Goal: Task Accomplishment & Management: Complete application form

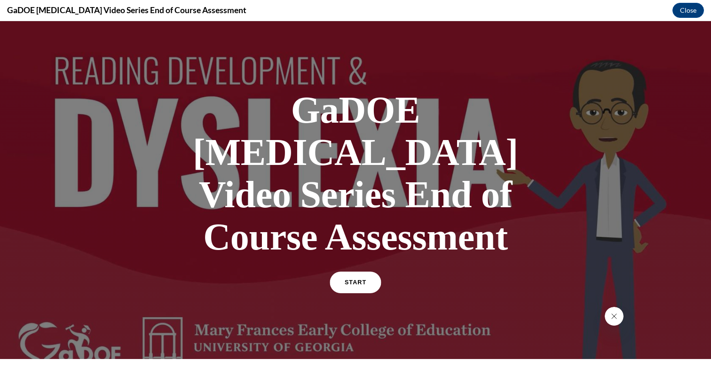
click at [351, 279] on span "START" at bounding box center [356, 282] width 22 height 7
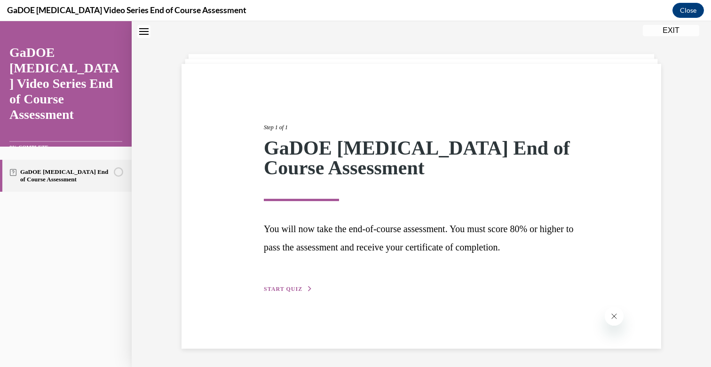
scroll to position [30, 0]
click at [292, 287] on span "START QUIZ" at bounding box center [283, 289] width 39 height 7
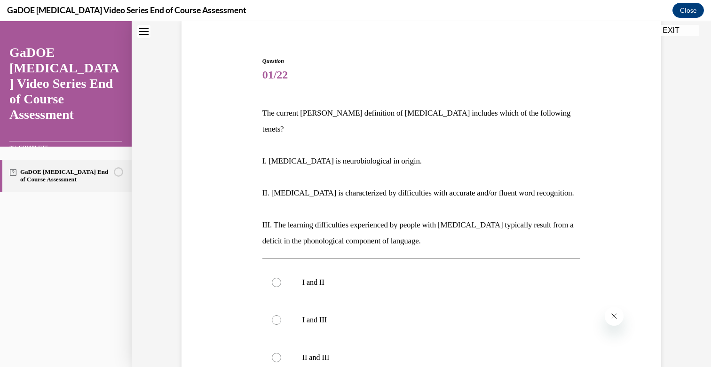
scroll to position [64, 0]
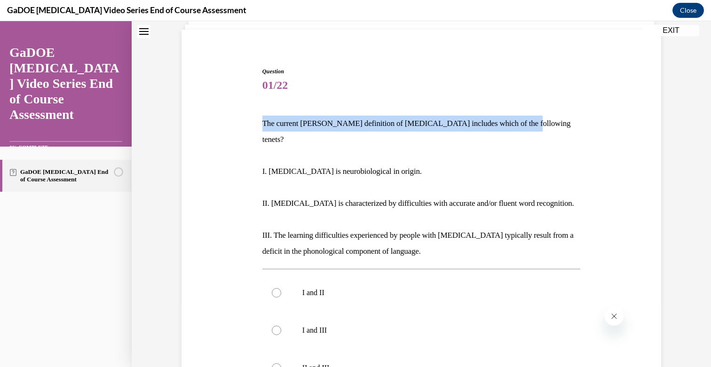
drag, startPoint x: 523, startPoint y: 121, endPoint x: 263, endPoint y: 124, distance: 260.2
click at [261, 124] on div "Question 01/22 The current IDA definition of dyslexia includes which of the fol…" at bounding box center [421, 297] width 323 height 488
copy p "The current IDA definition of dyslexia includes which of the following tenets?"
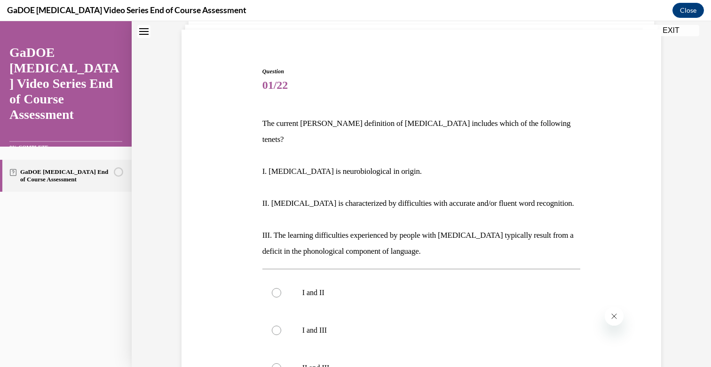
click at [415, 164] on p "I. Dyslexia is neurobiological in origin." at bounding box center [422, 172] width 319 height 16
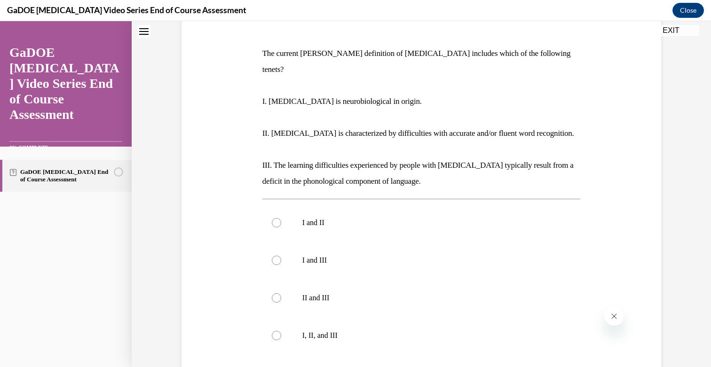
scroll to position [156, 0]
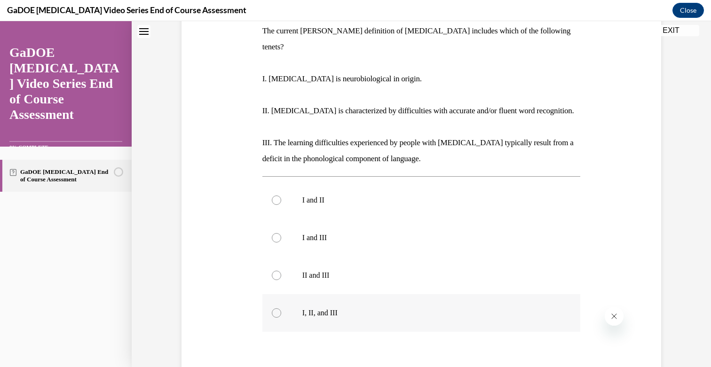
click at [277, 309] on div at bounding box center [276, 313] width 9 height 9
click at [277, 309] on input "I, II, and III" at bounding box center [276, 313] width 9 height 9
radio input "true"
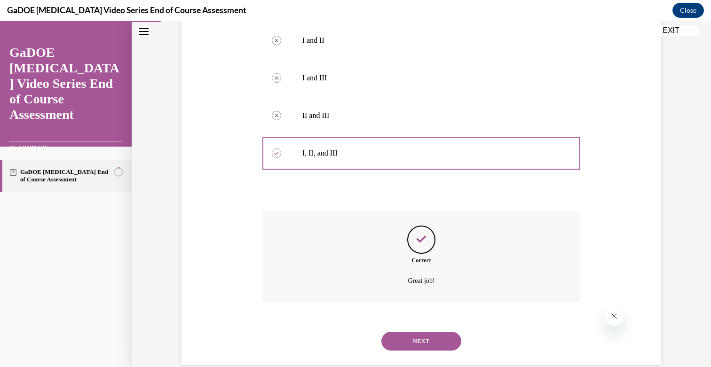
scroll to position [317, 0]
click at [424, 332] on button "NEXT" at bounding box center [422, 341] width 80 height 19
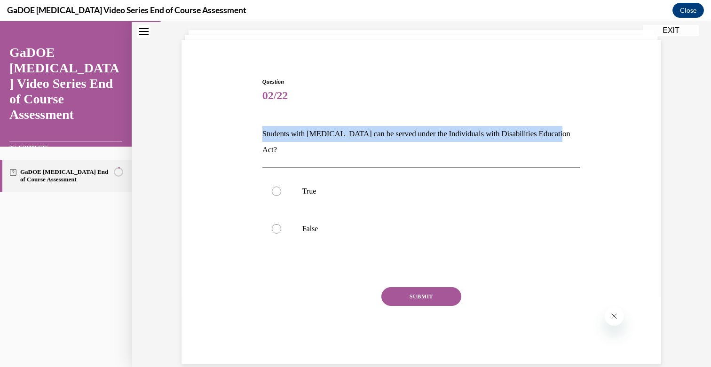
drag, startPoint x: 568, startPoint y: 131, endPoint x: 262, endPoint y: 136, distance: 305.9
click at [262, 136] on div "Question 02/22 Students with dyslexia can be served under the Individuals with …" at bounding box center [421, 214] width 323 height 301
copy p "Students with dyslexia can be served under the Individuals with Disabilities Ed…"
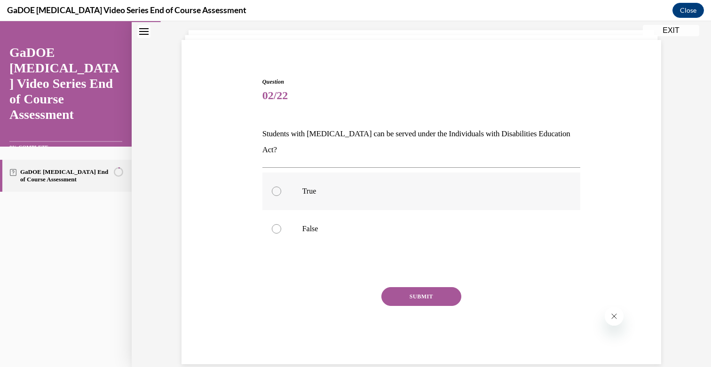
click at [276, 187] on div at bounding box center [276, 191] width 9 height 9
click at [276, 187] on input "True" at bounding box center [276, 191] width 9 height 9
radio input "true"
click at [397, 287] on button "SUBMIT" at bounding box center [422, 296] width 80 height 19
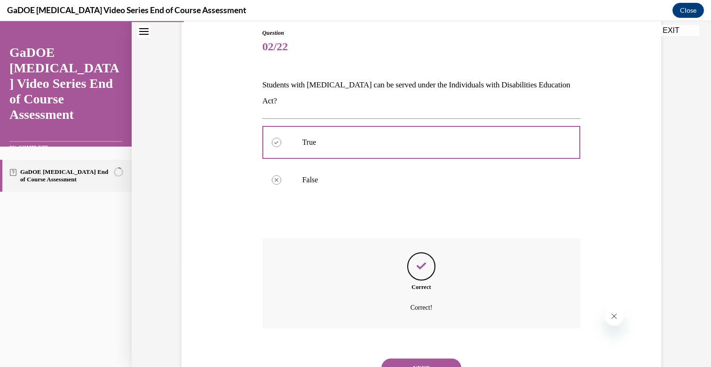
scroll to position [129, 0]
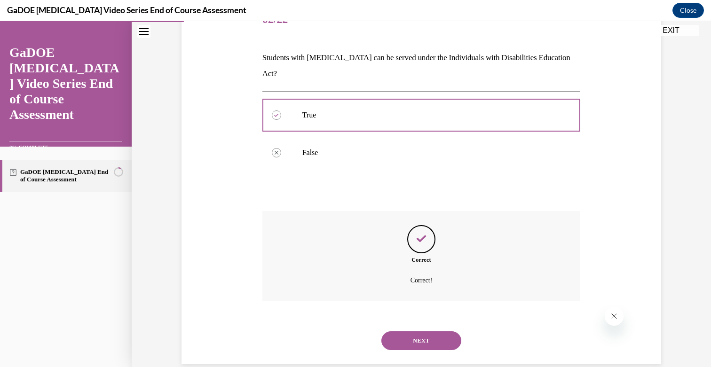
click at [431, 332] on button "NEXT" at bounding box center [422, 341] width 80 height 19
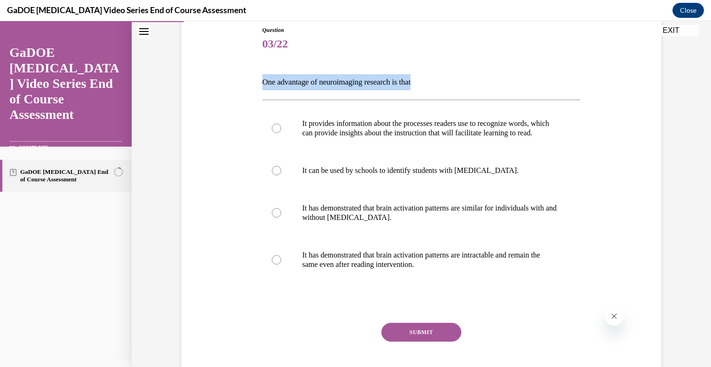
drag, startPoint x: 428, startPoint y: 85, endPoint x: 199, endPoint y: 80, distance: 228.7
click at [199, 80] on div "Question 03/22 One advantage of neuroimaging research is that It provides infor…" at bounding box center [421, 199] width 485 height 403
copy p "One advantage of neuroimaging research is that"
click at [277, 176] on div at bounding box center [276, 170] width 9 height 9
click at [277, 176] on input "It can be used by schools to identify students with dyslexia." at bounding box center [276, 170] width 9 height 9
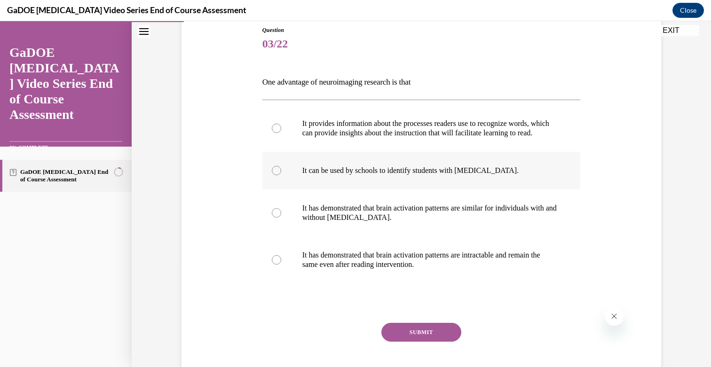
radio input "true"
click at [439, 342] on button "SUBMIT" at bounding box center [422, 332] width 80 height 19
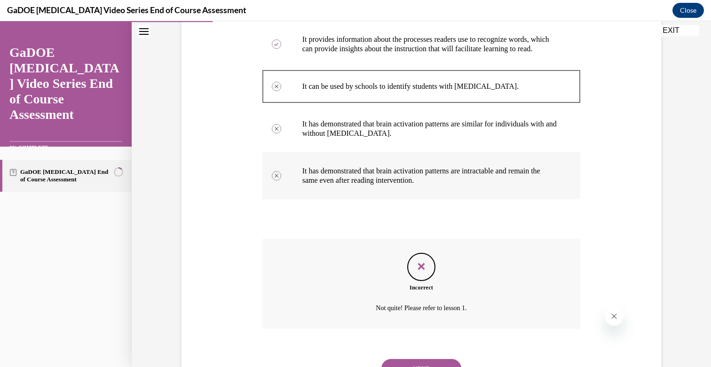
scroll to position [242, 0]
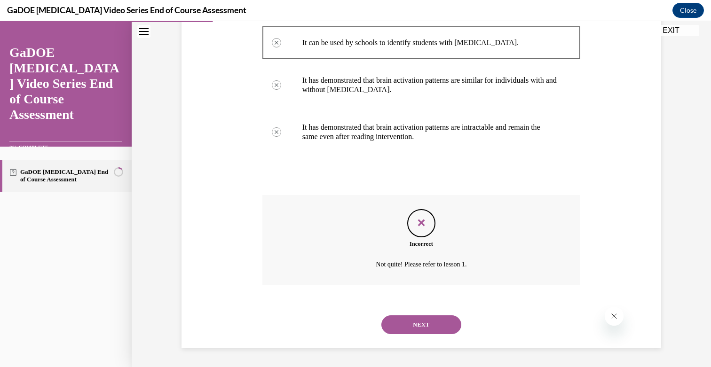
click at [417, 326] on button "NEXT" at bounding box center [422, 325] width 80 height 19
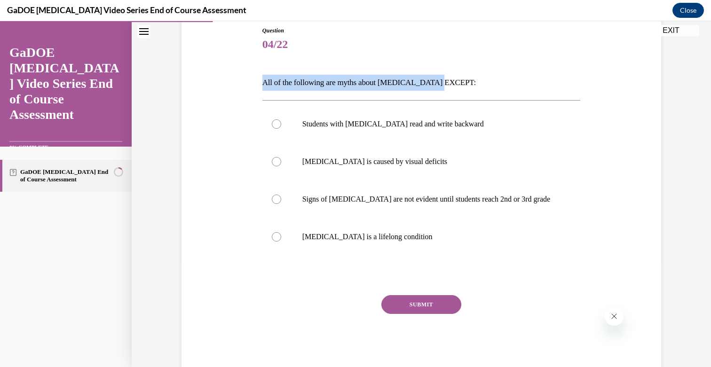
drag, startPoint x: 442, startPoint y: 85, endPoint x: 256, endPoint y: 87, distance: 185.9
click at [256, 87] on div "Question 04/22 All of the following are myths about dyslexia EXCEPT: Students w…" at bounding box center [421, 185] width 485 height 375
copy p "All of the following are myths about dyslexia EXCEPT"
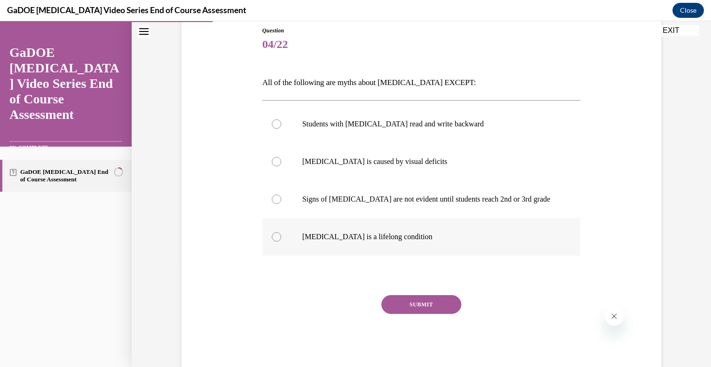
click at [277, 236] on div at bounding box center [276, 236] width 9 height 9
click at [277, 236] on input "Dyslexia is a lifelong condition" at bounding box center [276, 236] width 9 height 9
radio input "true"
click at [420, 304] on button "SUBMIT" at bounding box center [422, 304] width 80 height 19
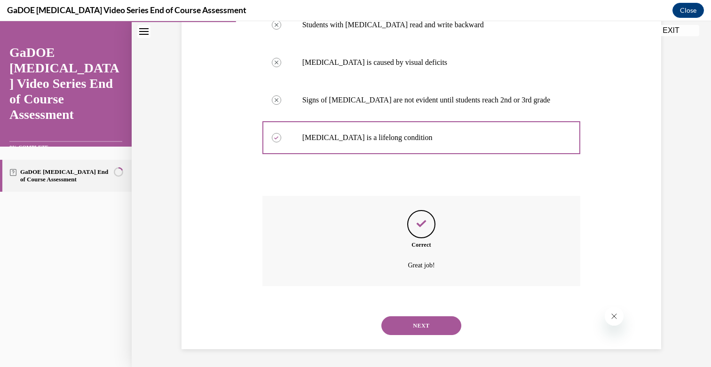
scroll to position [205, 0]
click at [423, 322] on button "NEXT" at bounding box center [422, 325] width 80 height 19
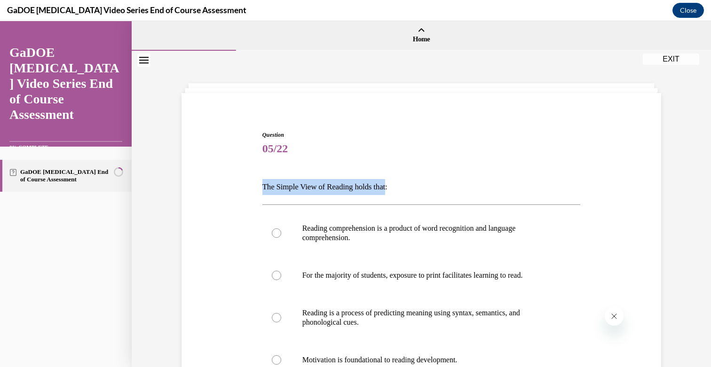
drag, startPoint x: 393, startPoint y: 188, endPoint x: 244, endPoint y: 186, distance: 149.2
click at [244, 186] on div "Question 05/22 The Simple View of Reading holds that: Reading comprehension is …" at bounding box center [421, 299] width 485 height 393
copy p "The Simple View of Reading holds that"
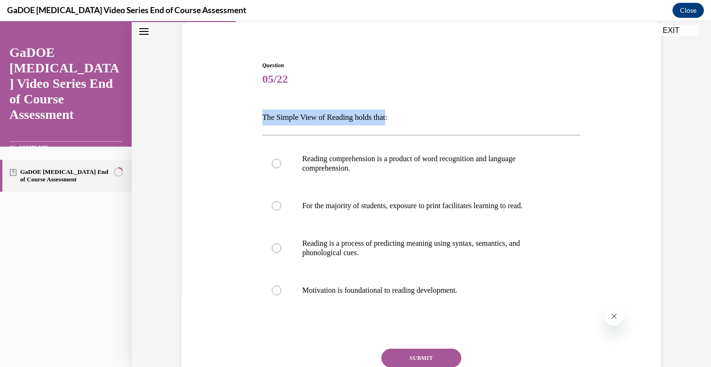
scroll to position [72, 0]
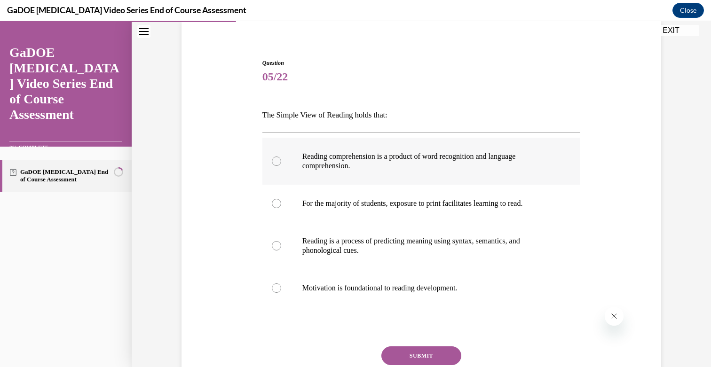
click at [273, 158] on div at bounding box center [276, 161] width 9 height 9
click at [273, 158] on input "Reading comprehension is a product of word recognition and language comprehensi…" at bounding box center [276, 161] width 9 height 9
radio input "true"
click at [407, 356] on button "SUBMIT" at bounding box center [422, 356] width 80 height 19
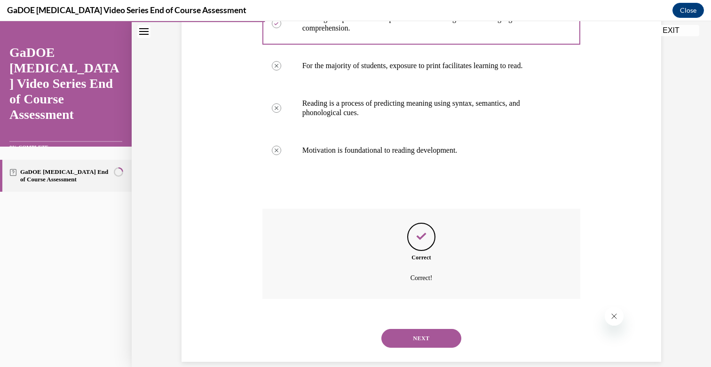
scroll to position [223, 0]
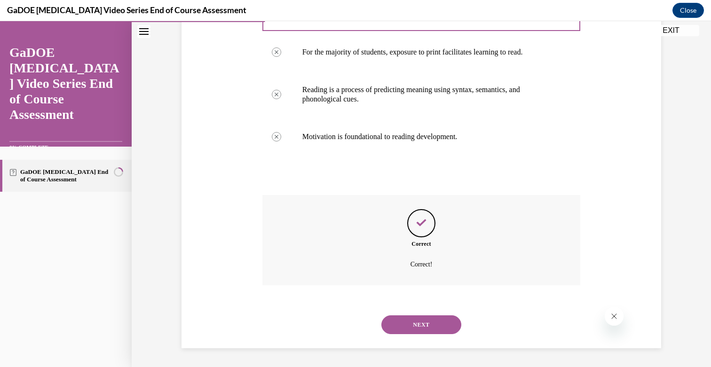
click at [412, 329] on button "NEXT" at bounding box center [422, 325] width 80 height 19
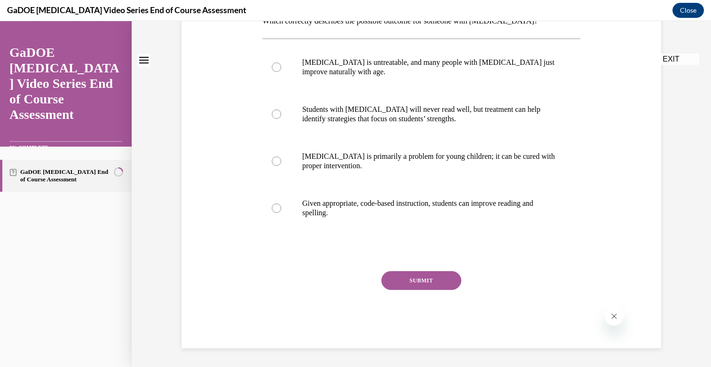
scroll to position [0, 0]
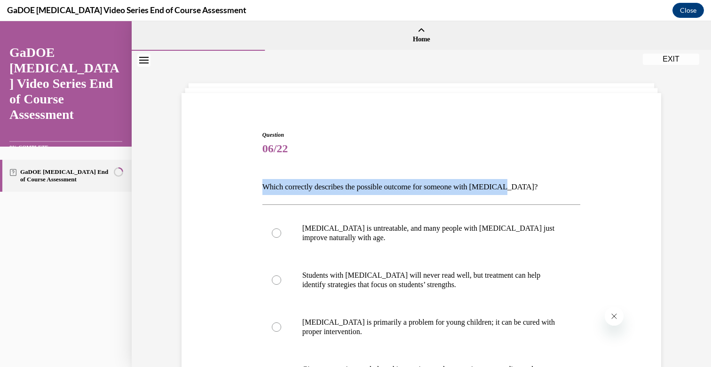
drag, startPoint x: 517, startPoint y: 186, endPoint x: 239, endPoint y: 180, distance: 277.2
click at [239, 180] on div "Question 06/22 Which correctly describes the possible outcome for someone with …" at bounding box center [421, 309] width 485 height 412
copy p "Which correctly describes the possible outcome for someone with dyslexia"
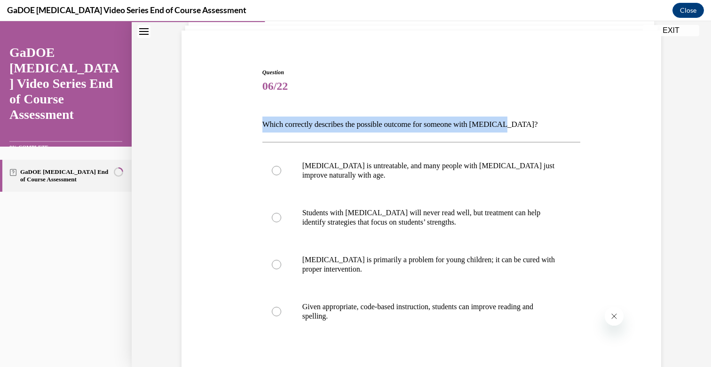
scroll to position [106, 0]
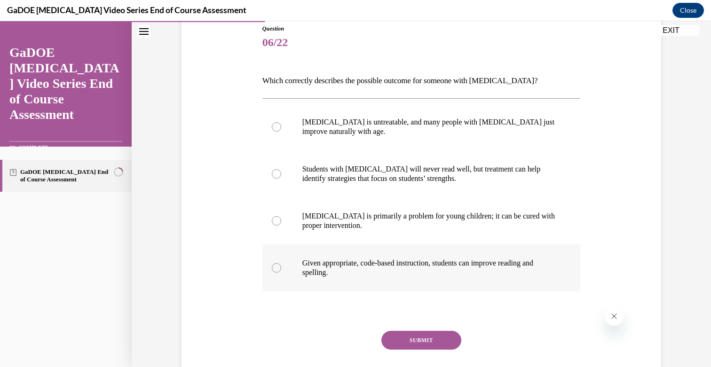
click at [572, 260] on label "Given appropriate, code-based instruction, students can improve reading and spe…" at bounding box center [422, 268] width 319 height 47
click at [281, 263] on input "Given appropriate, code-based instruction, students can improve reading and spe…" at bounding box center [276, 267] width 9 height 9
radio input "true"
click at [423, 346] on button "SUBMIT" at bounding box center [422, 340] width 80 height 19
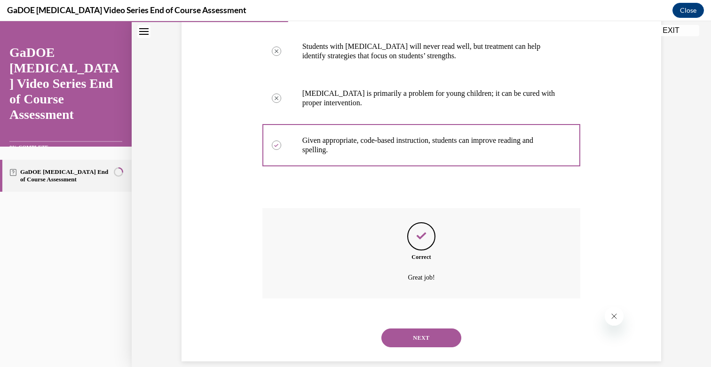
scroll to position [242, 0]
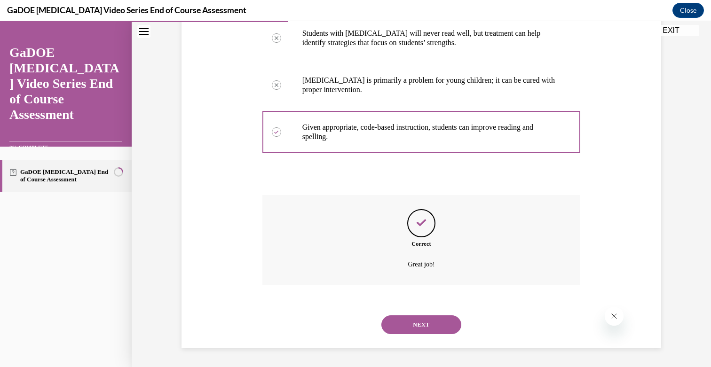
click at [433, 325] on button "NEXT" at bounding box center [422, 325] width 80 height 19
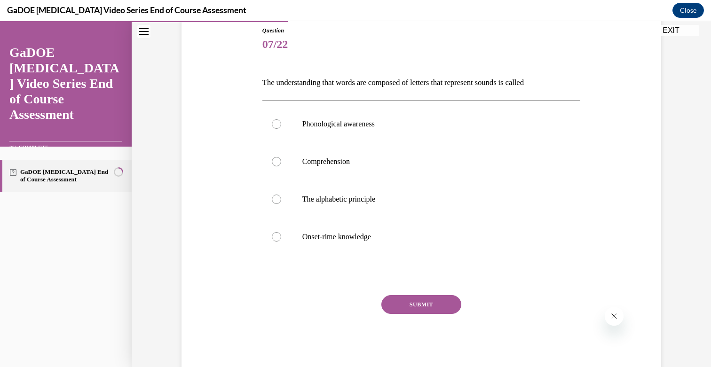
drag, startPoint x: 556, startPoint y: 81, endPoint x: 252, endPoint y: 67, distance: 304.3
click at [252, 67] on div "Question 07/22 The understanding that words are composed of letters that repres…" at bounding box center [421, 185] width 485 height 375
copy p "The understanding that words are composed of letters that represent sounds is c…"
click at [277, 201] on div at bounding box center [276, 199] width 9 height 9
click at [277, 201] on input "The alphabetic principle" at bounding box center [276, 199] width 9 height 9
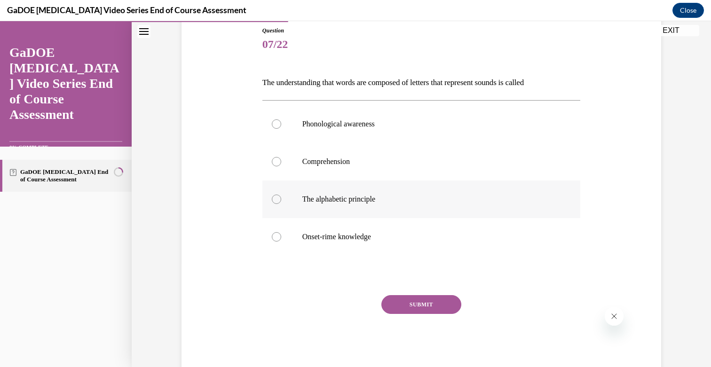
radio input "true"
click at [402, 297] on button "SUBMIT" at bounding box center [422, 304] width 80 height 19
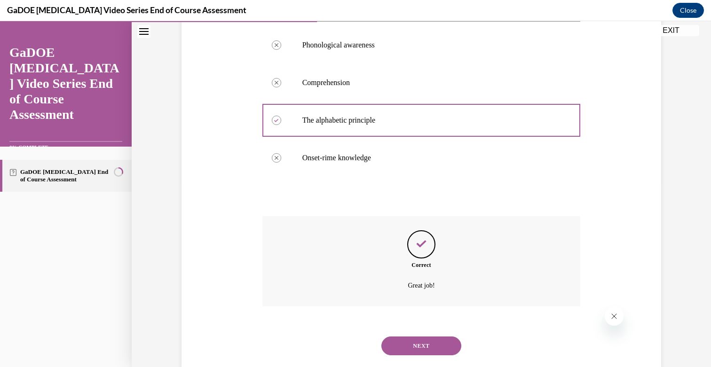
scroll to position [205, 0]
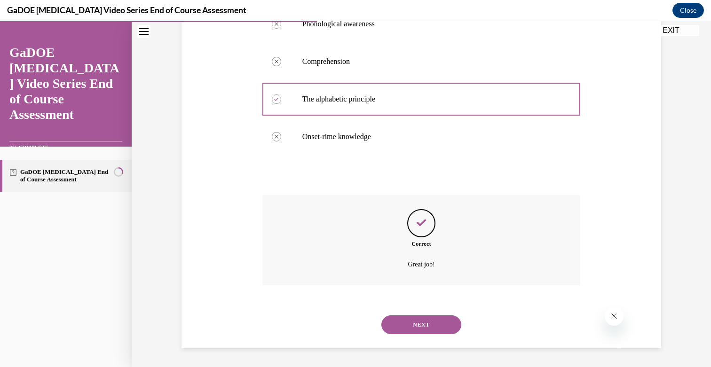
click at [437, 329] on button "NEXT" at bounding box center [422, 325] width 80 height 19
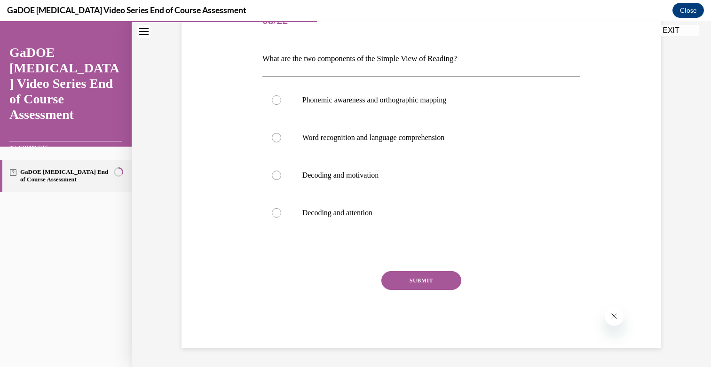
scroll to position [104, 0]
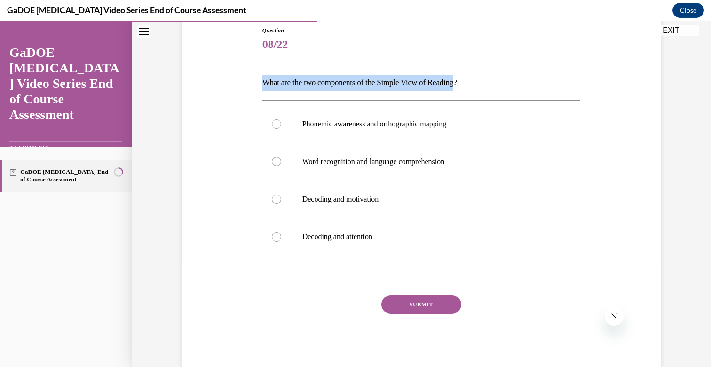
drag, startPoint x: 471, startPoint y: 81, endPoint x: 260, endPoint y: 81, distance: 210.8
click at [260, 81] on div "Question 08/22 What are the two components of the Simple View of Reading? Phone…" at bounding box center [421, 192] width 323 height 360
copy p "What are the two components of the Simple View of Reading"
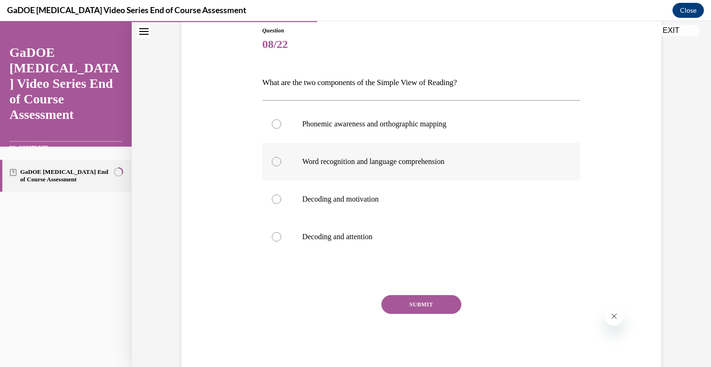
click at [275, 160] on div at bounding box center [276, 161] width 9 height 9
click at [275, 160] on input "Word recognition and language comprehension" at bounding box center [276, 161] width 9 height 9
radio input "true"
click at [419, 308] on button "SUBMIT" at bounding box center [422, 304] width 80 height 19
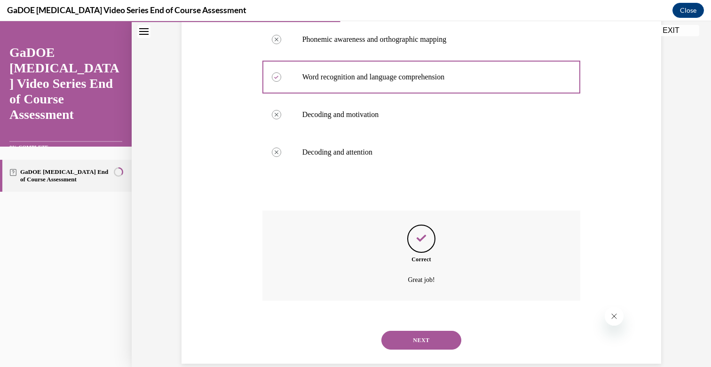
scroll to position [205, 0]
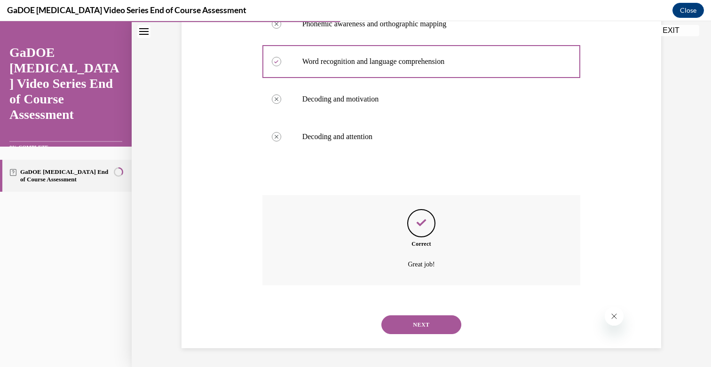
click at [431, 327] on button "NEXT" at bounding box center [422, 325] width 80 height 19
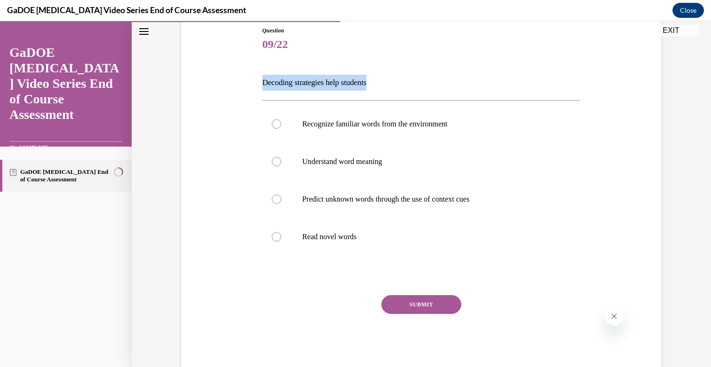
drag, startPoint x: 379, startPoint y: 82, endPoint x: 257, endPoint y: 78, distance: 121.9
click at [257, 78] on div "Question 09/22 Decoding strategies help students Recognize familiar words from …" at bounding box center [421, 185] width 485 height 375
copy p "Decoding strategies help students"
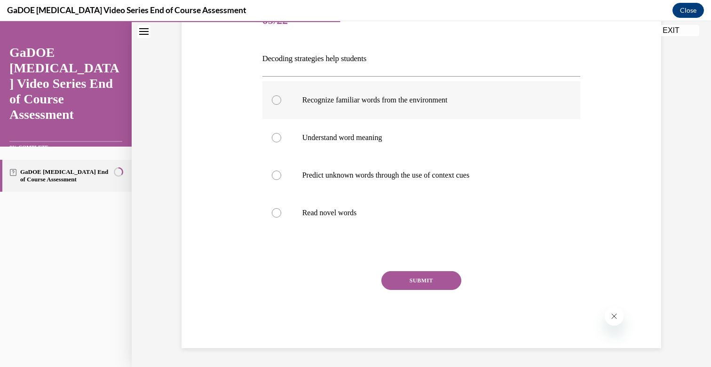
click at [275, 102] on div at bounding box center [276, 100] width 9 height 9
click at [275, 102] on input "Recognize familiar words from the environment" at bounding box center [276, 100] width 9 height 9
radio input "true"
click at [414, 282] on button "SUBMIT" at bounding box center [422, 280] width 80 height 19
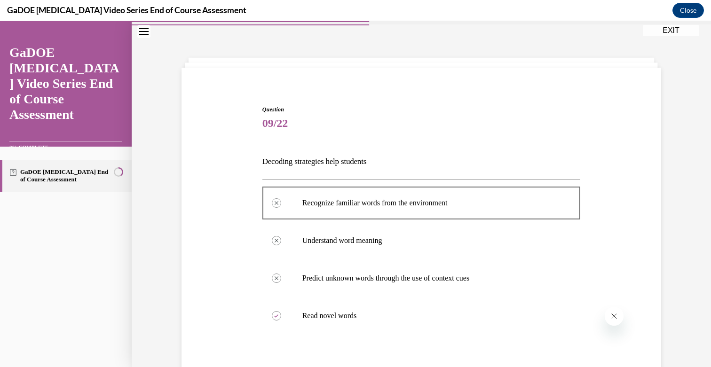
scroll to position [41, 0]
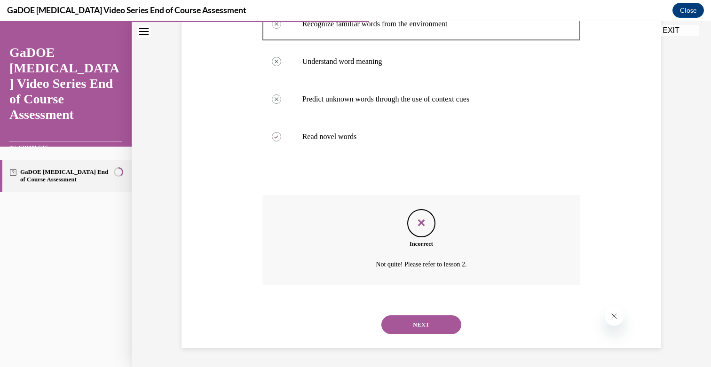
click at [439, 326] on button "NEXT" at bounding box center [422, 325] width 80 height 19
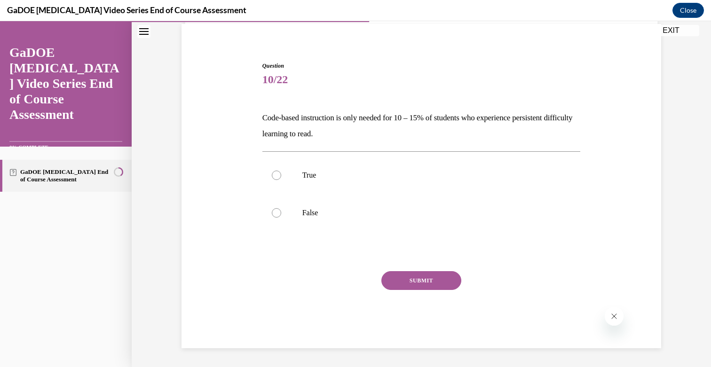
scroll to position [69, 0]
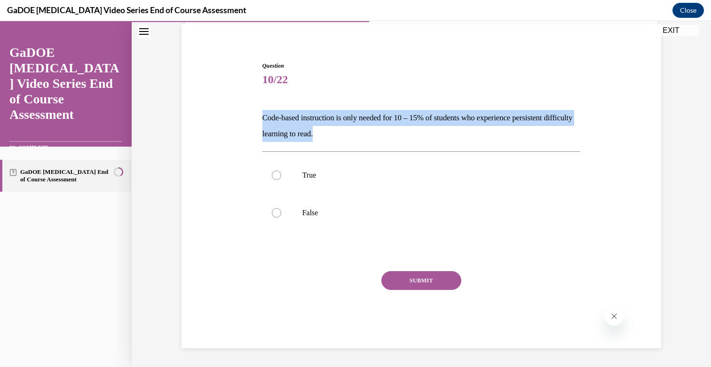
drag, startPoint x: 349, startPoint y: 134, endPoint x: 255, endPoint y: 120, distance: 94.2
click at [255, 120] on div "Question 10/22 Code-based instruction is only needed for 10 – 15% of students w…" at bounding box center [421, 190] width 485 height 315
copy p "Code-based instruction is only needed for 10 – 15% of students who experience p…"
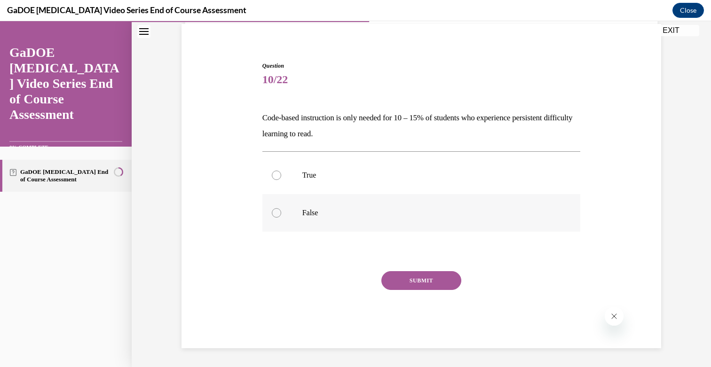
click at [272, 215] on div at bounding box center [276, 212] width 9 height 9
click at [272, 215] on input "False" at bounding box center [276, 212] width 9 height 9
radio input "true"
click at [391, 279] on button "SUBMIT" at bounding box center [422, 280] width 80 height 19
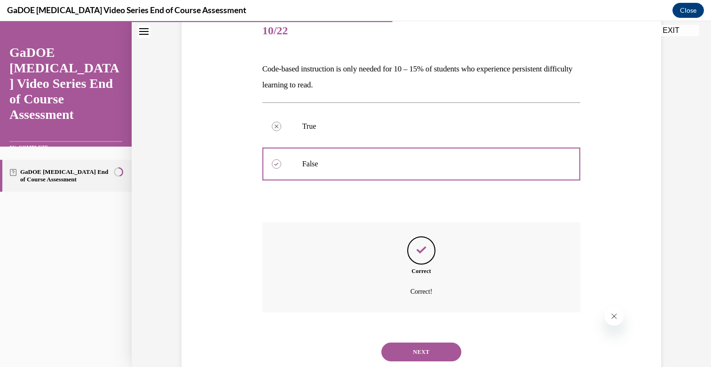
scroll to position [145, 0]
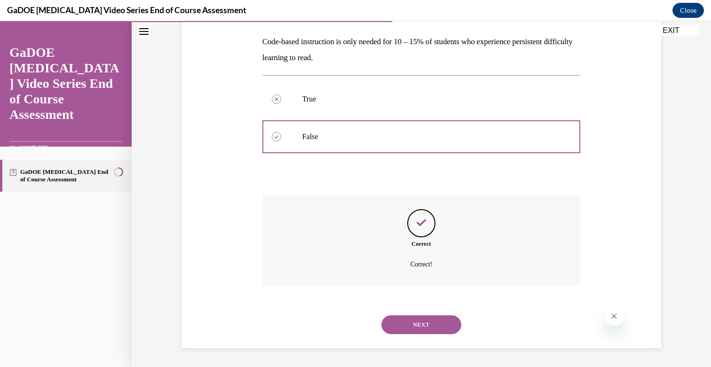
click at [435, 331] on button "NEXT" at bounding box center [422, 325] width 80 height 19
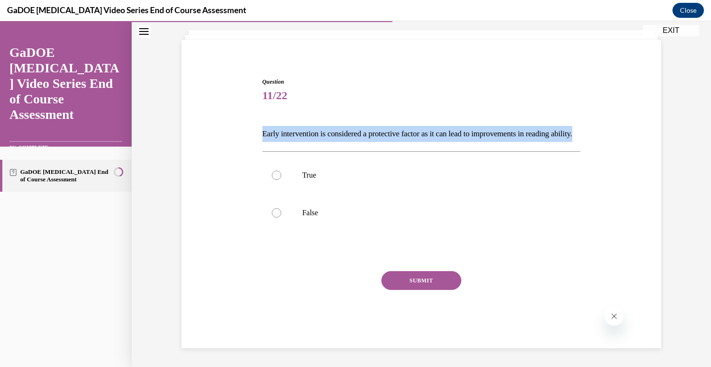
drag, startPoint x: 284, startPoint y: 135, endPoint x: 262, endPoint y: 120, distance: 26.5
click at [262, 120] on div "Question 11/22 Early intervention is considered a protective factor as it can l…" at bounding box center [421, 206] width 323 height 285
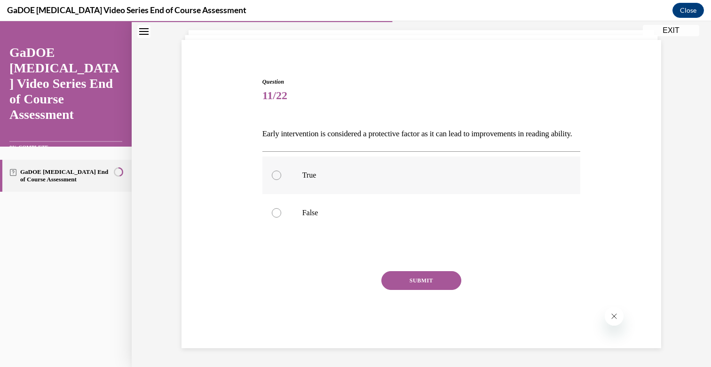
click at [276, 171] on div at bounding box center [276, 175] width 9 height 9
click at [276, 171] on input "True" at bounding box center [276, 175] width 9 height 9
radio input "true"
click at [417, 279] on button "SUBMIT" at bounding box center [422, 280] width 80 height 19
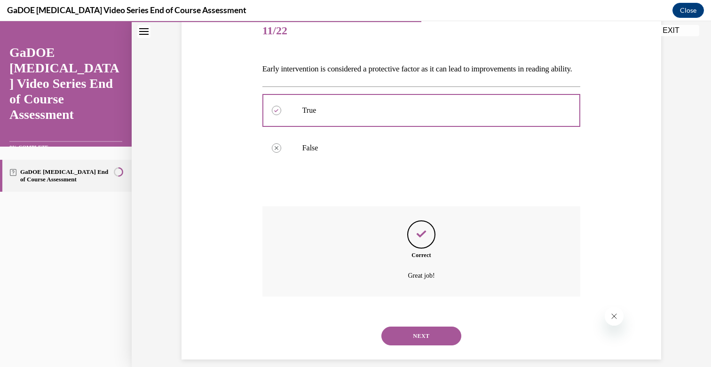
scroll to position [145, 0]
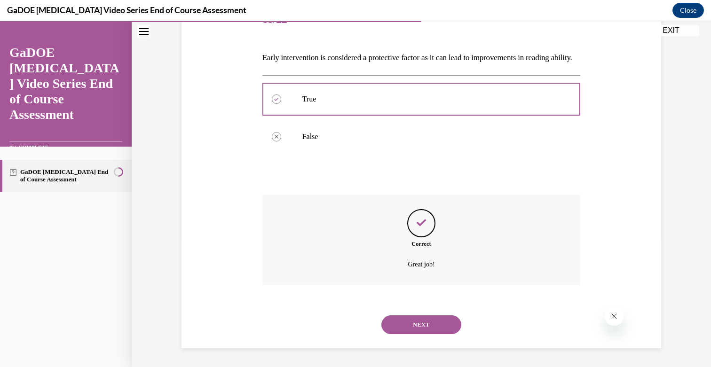
click at [431, 323] on button "NEXT" at bounding box center [422, 325] width 80 height 19
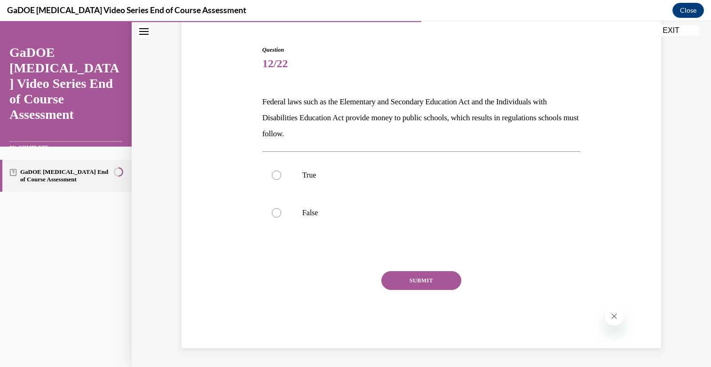
scroll to position [85, 0]
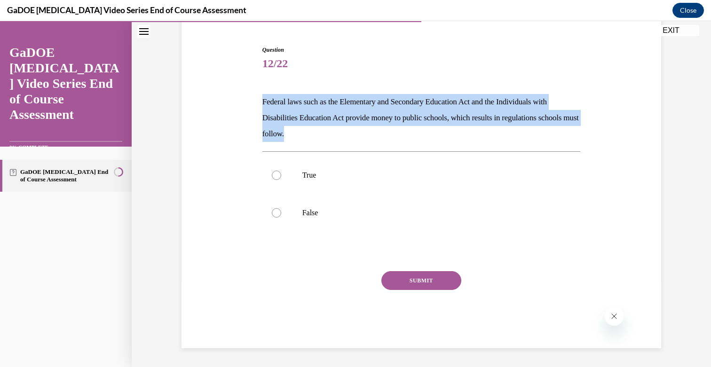
drag, startPoint x: 331, startPoint y: 136, endPoint x: 256, endPoint y: 108, distance: 79.4
click at [256, 108] on div "Question 12/22 Federal laws such as the Elementary and Secondary Education Act …" at bounding box center [421, 182] width 485 height 331
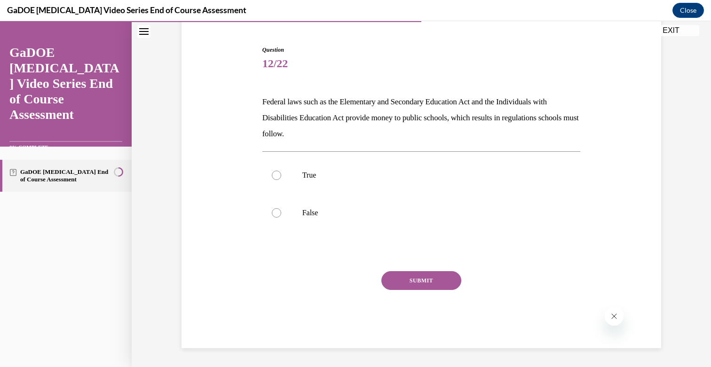
click at [425, 137] on p "Federal laws such as the Elementary and Secondary Education Act and the Individ…" at bounding box center [422, 118] width 319 height 48
click at [279, 176] on div at bounding box center [276, 175] width 9 height 9
click at [279, 176] on input "True" at bounding box center [276, 175] width 9 height 9
radio input "true"
click at [443, 281] on button "SUBMIT" at bounding box center [422, 280] width 80 height 19
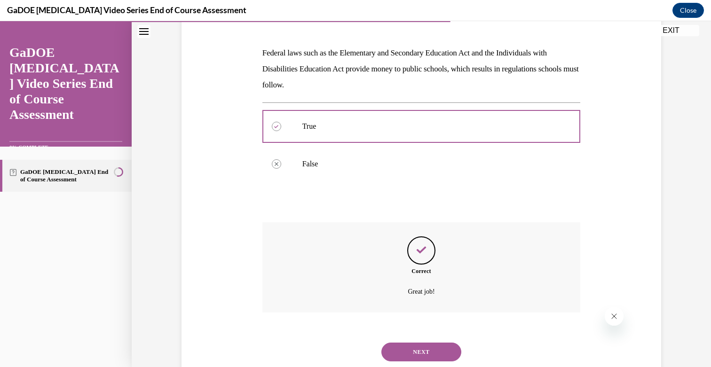
scroll to position [161, 0]
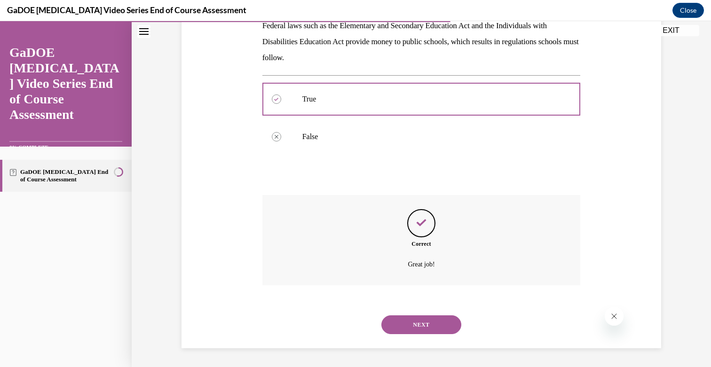
click at [433, 319] on button "NEXT" at bounding box center [422, 325] width 80 height 19
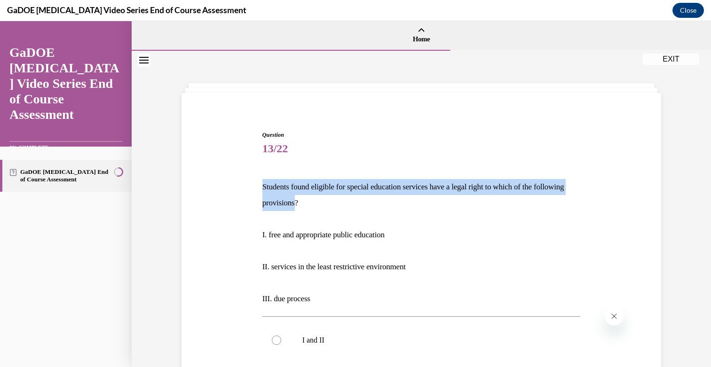
drag, startPoint x: 330, startPoint y: 204, endPoint x: 239, endPoint y: 193, distance: 92.0
click at [239, 193] on div "Question 13/22 Students found eligible for special education services have a le…" at bounding box center [421, 346] width 485 height 487
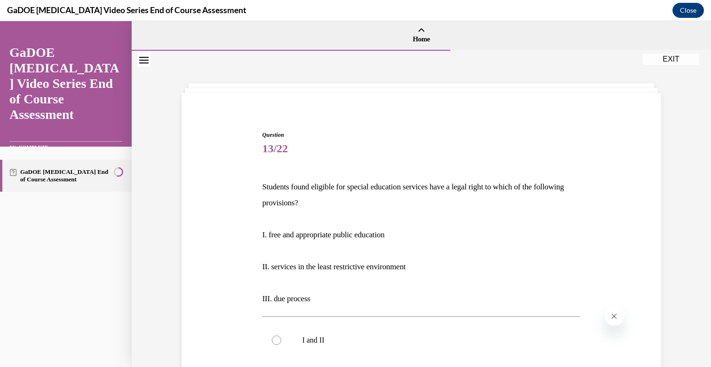
click at [428, 232] on p "I. free and appropriate public education" at bounding box center [422, 235] width 319 height 16
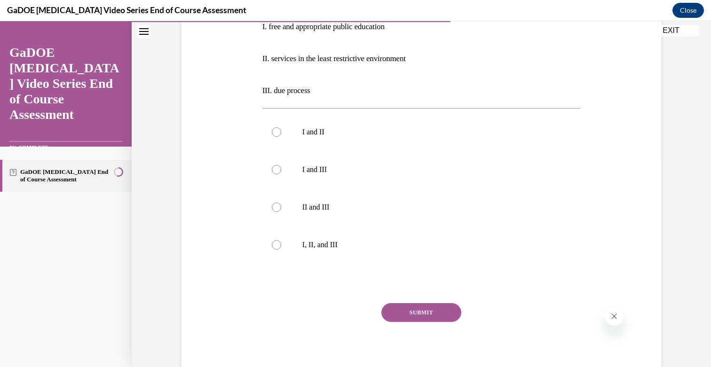
scroll to position [221, 0]
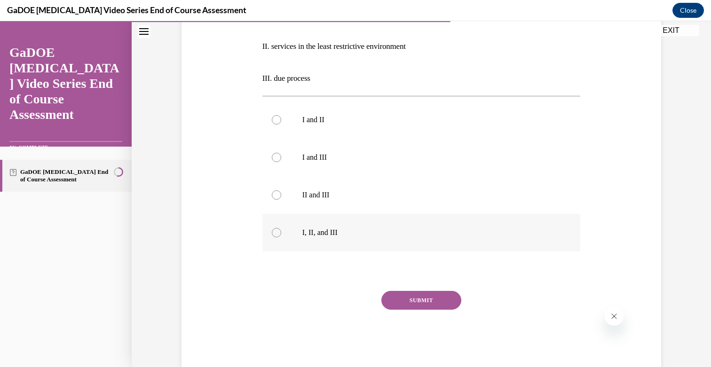
click at [278, 234] on div at bounding box center [276, 232] width 9 height 9
click at [278, 234] on input "I, II, and III" at bounding box center [276, 232] width 9 height 9
radio input "true"
click at [425, 302] on button "SUBMIT" at bounding box center [422, 300] width 80 height 19
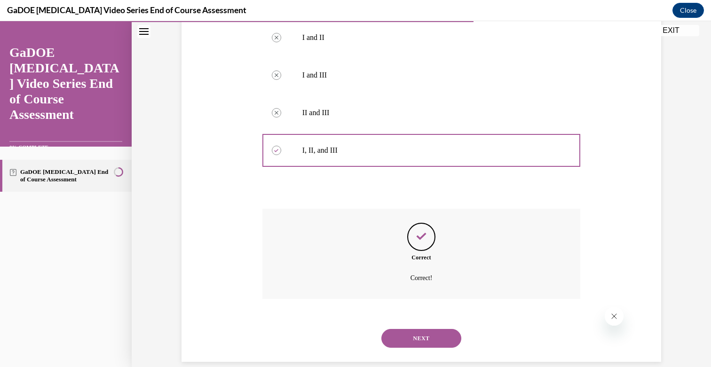
scroll to position [317, 0]
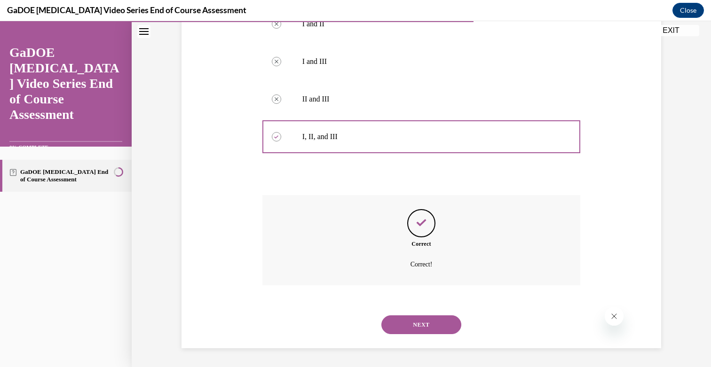
click at [442, 320] on button "NEXT" at bounding box center [422, 325] width 80 height 19
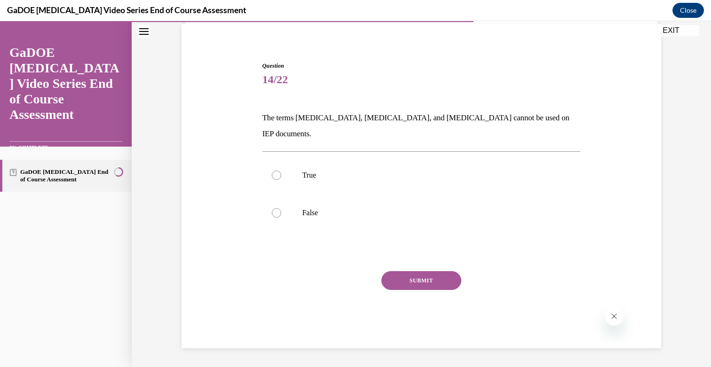
scroll to position [53, 0]
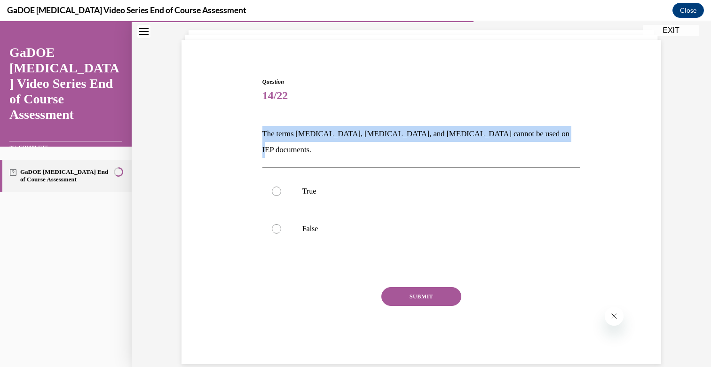
drag, startPoint x: 541, startPoint y: 135, endPoint x: 205, endPoint y: 134, distance: 336.4
click at [205, 134] on div "Question 14/22 The terms dyslexia, dyscalculia, and dysgraphia cannot be used o…" at bounding box center [421, 206] width 485 height 315
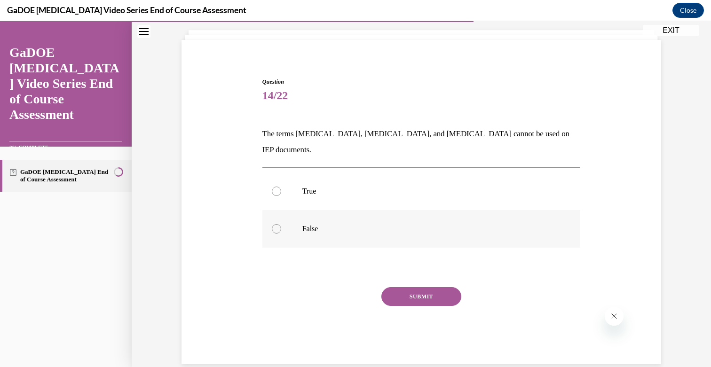
click at [278, 224] on div at bounding box center [276, 228] width 9 height 9
click at [278, 224] on input "False" at bounding box center [276, 228] width 9 height 9
radio input "true"
click at [407, 287] on button "SUBMIT" at bounding box center [422, 296] width 80 height 19
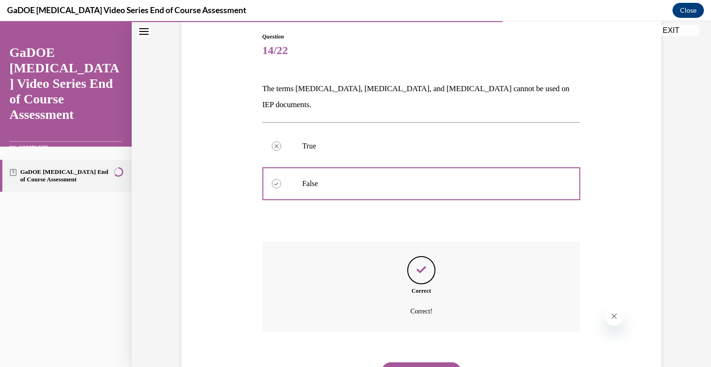
scroll to position [129, 0]
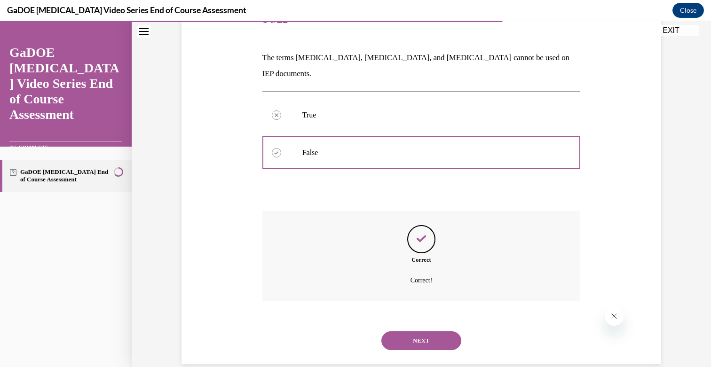
click at [419, 332] on button "NEXT" at bounding box center [422, 341] width 80 height 19
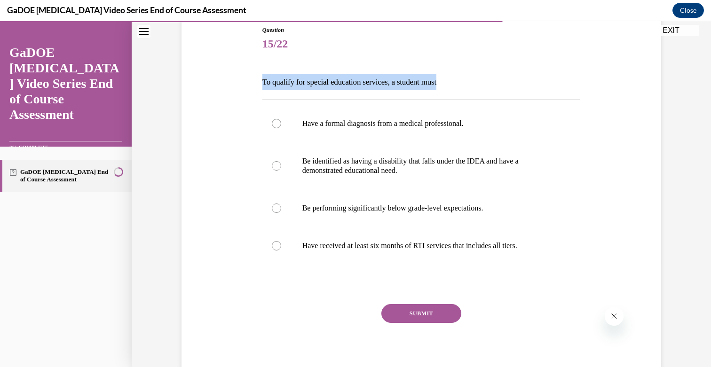
drag, startPoint x: 451, startPoint y: 80, endPoint x: 261, endPoint y: 78, distance: 190.1
click at [261, 78] on div "Question 15/22 To qualify for special education services, a student must Have a…" at bounding box center [421, 197] width 323 height 370
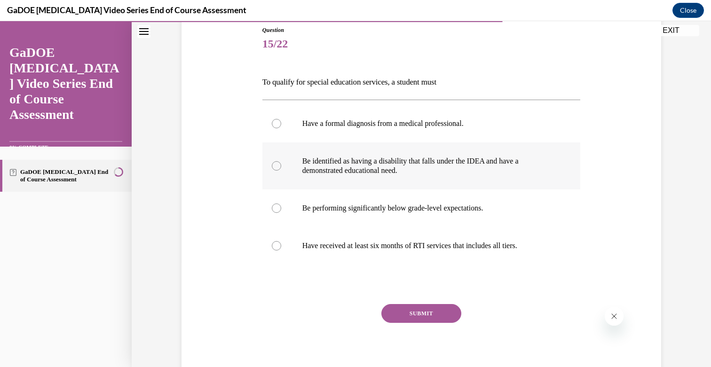
click at [277, 163] on div at bounding box center [276, 165] width 9 height 9
click at [277, 163] on input "Be identified as having a disability that falls under the IDEA and have a demon…" at bounding box center [276, 165] width 9 height 9
radio input "true"
click at [419, 309] on button "SUBMIT" at bounding box center [422, 313] width 80 height 19
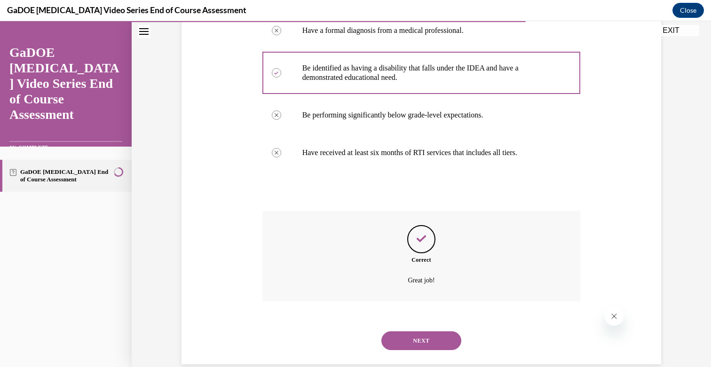
scroll to position [214, 0]
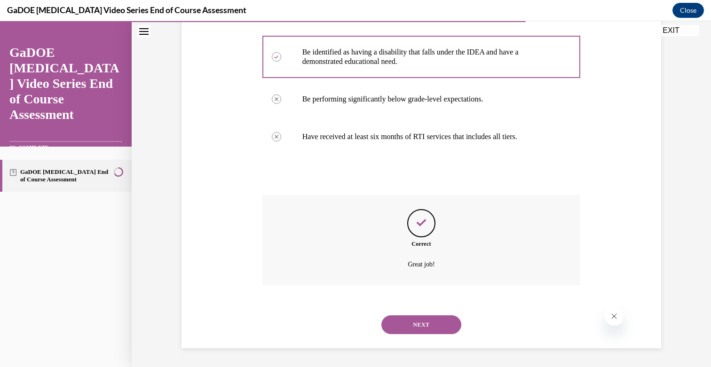
click at [427, 325] on button "NEXT" at bounding box center [422, 325] width 80 height 19
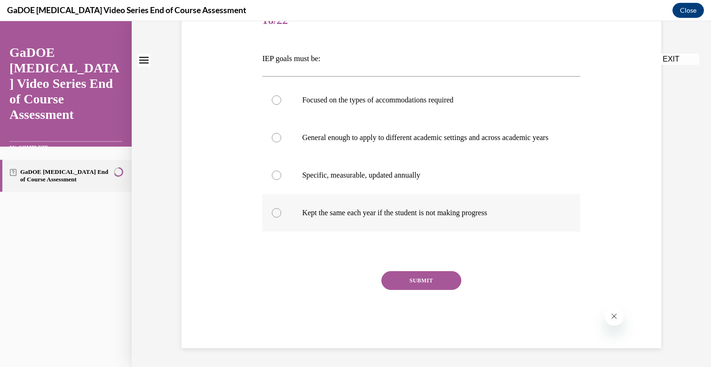
scroll to position [0, 0]
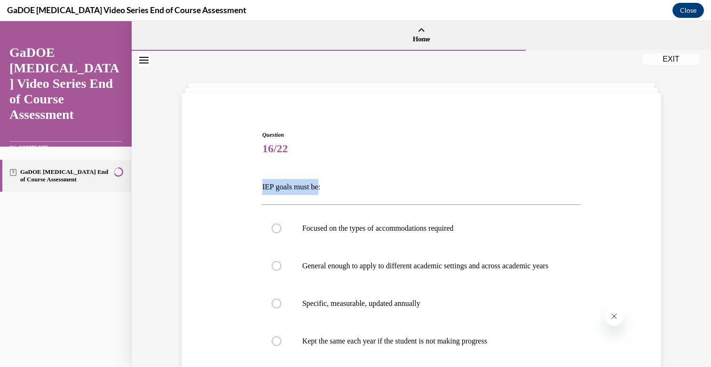
drag, startPoint x: 323, startPoint y: 188, endPoint x: 257, endPoint y: 183, distance: 66.0
click at [257, 183] on div "Question 16/22 IEP goals must be: Focused on the types of accommodations requir…" at bounding box center [421, 290] width 485 height 375
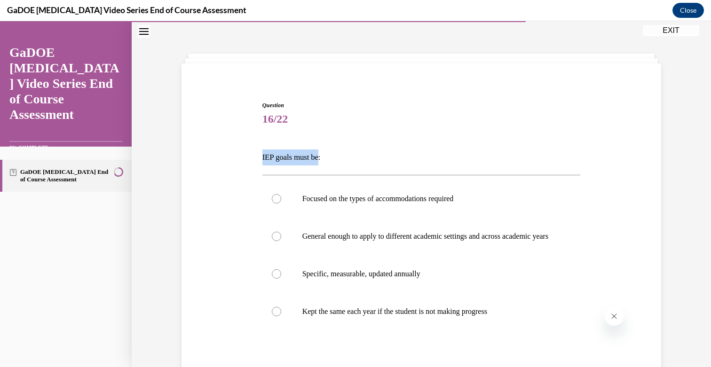
scroll to position [54, 0]
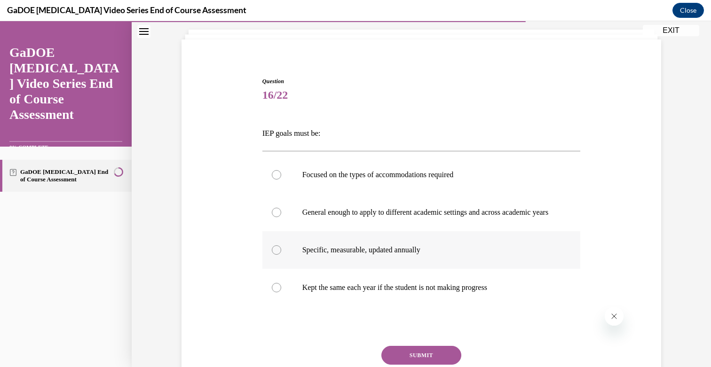
click at [276, 255] on div at bounding box center [276, 250] width 9 height 9
click at [276, 255] on input "Specific, measurable, updated annually" at bounding box center [276, 250] width 9 height 9
radio input "true"
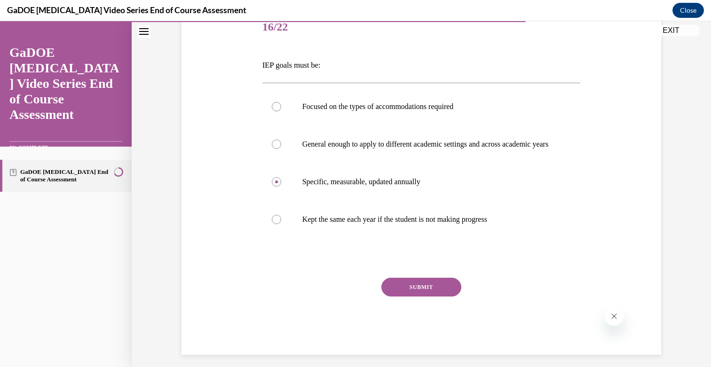
click at [423, 297] on button "SUBMIT" at bounding box center [422, 287] width 80 height 19
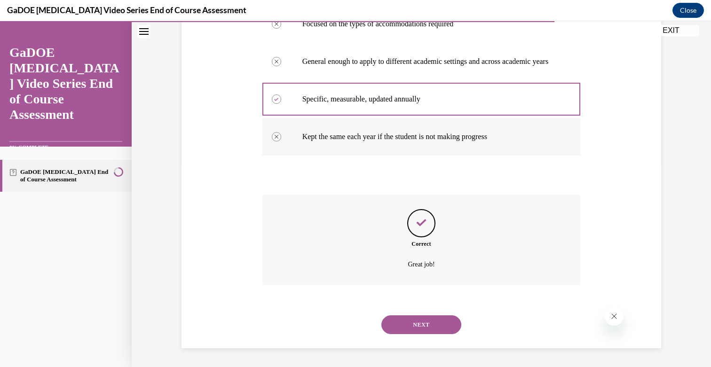
scroll to position [214, 0]
click at [431, 324] on button "NEXT" at bounding box center [422, 325] width 80 height 19
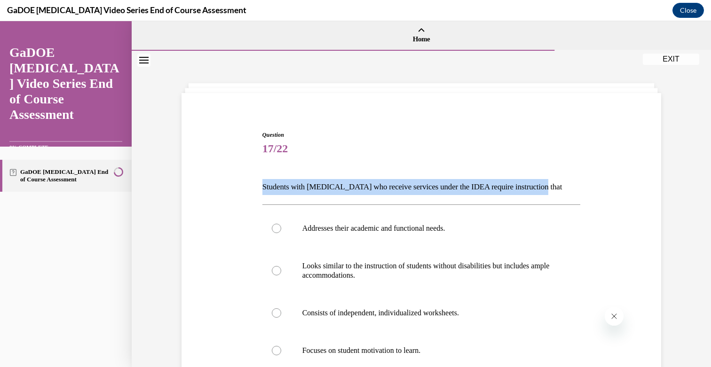
drag, startPoint x: 549, startPoint y: 186, endPoint x: 259, endPoint y: 183, distance: 289.4
click at [259, 183] on div "Question 17/22 Students with dyslexia who receive services under the IDEA requi…" at bounding box center [421, 295] width 485 height 384
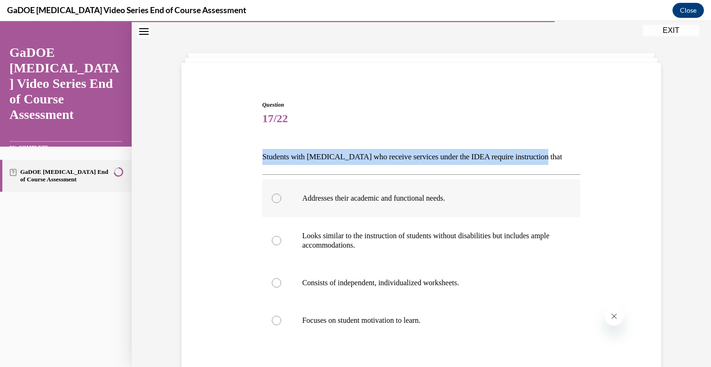
scroll to position [51, 0]
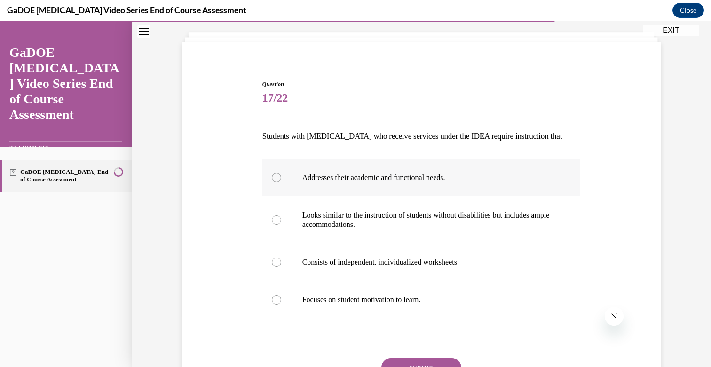
click at [278, 178] on div at bounding box center [276, 177] width 9 height 9
click at [278, 178] on input "Addresses their academic and functional needs." at bounding box center [276, 177] width 9 height 9
radio input "true"
click at [405, 359] on button "SUBMIT" at bounding box center [422, 368] width 80 height 19
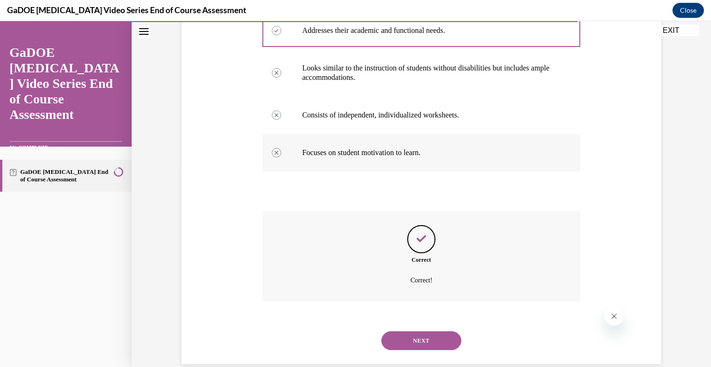
scroll to position [214, 0]
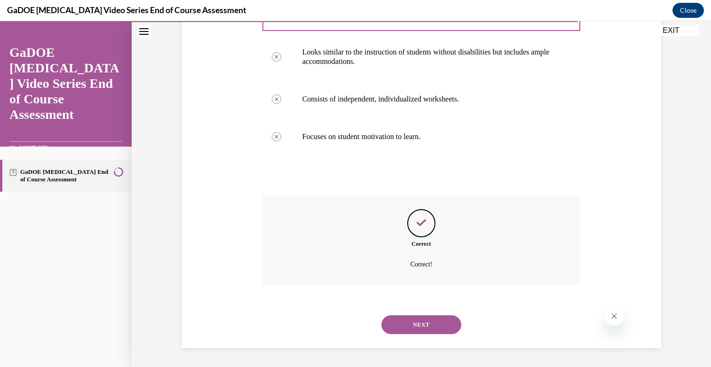
click at [423, 320] on button "NEXT" at bounding box center [422, 325] width 80 height 19
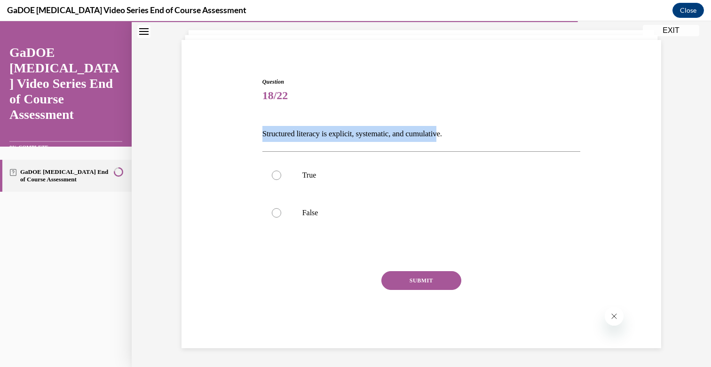
drag, startPoint x: 452, startPoint y: 133, endPoint x: 219, endPoint y: 128, distance: 232.5
click at [219, 128] on div "Question 18/22 Structured literacy is explicit, systematic, and cumulative. Tru…" at bounding box center [421, 198] width 485 height 299
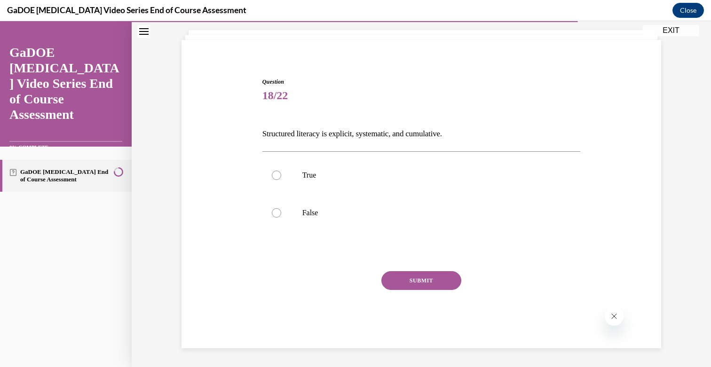
click at [489, 136] on p "Structured literacy is explicit, systematic, and cumulative." at bounding box center [422, 134] width 319 height 16
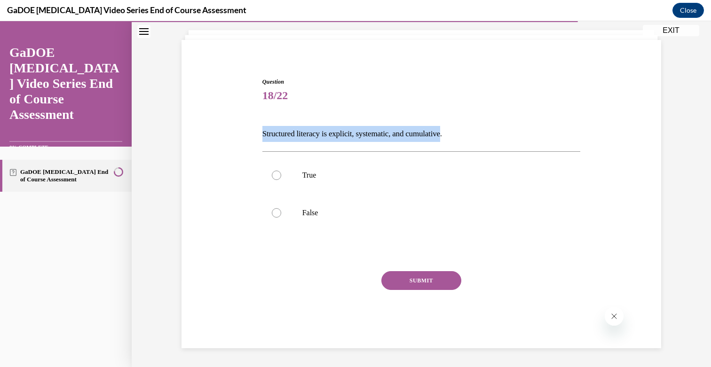
drag, startPoint x: 455, startPoint y: 135, endPoint x: 259, endPoint y: 135, distance: 195.7
click at [259, 135] on div "Question 18/22 Structured literacy is explicit, systematic, and cumulative. Tru…" at bounding box center [421, 198] width 485 height 299
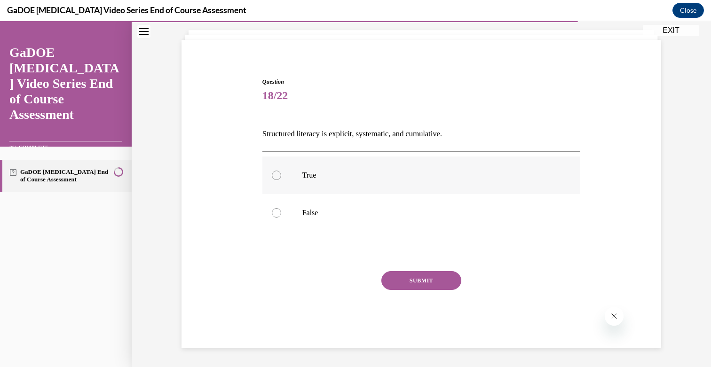
click at [273, 175] on div at bounding box center [276, 175] width 9 height 9
click at [273, 175] on input "True" at bounding box center [276, 175] width 9 height 9
radio input "true"
click at [393, 275] on button "SUBMIT" at bounding box center [422, 280] width 80 height 19
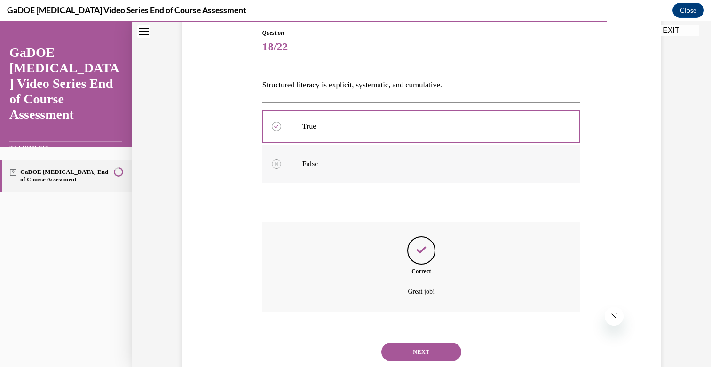
scroll to position [129, 0]
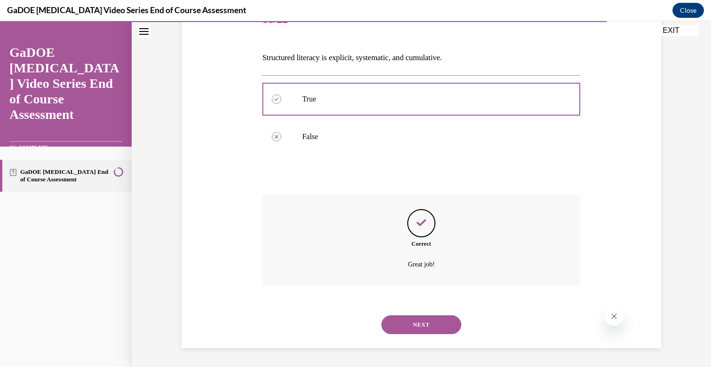
click at [432, 326] on button "NEXT" at bounding box center [422, 325] width 80 height 19
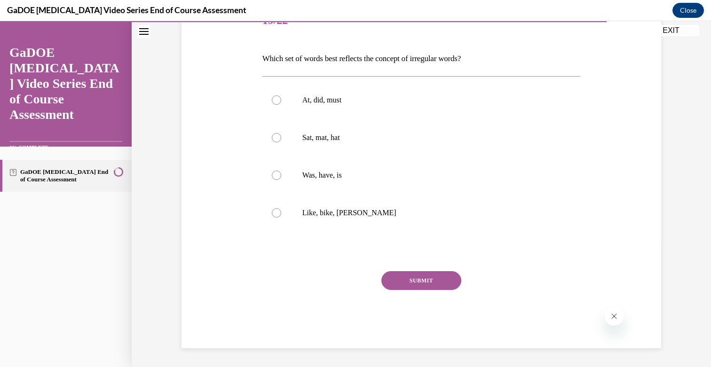
scroll to position [104, 0]
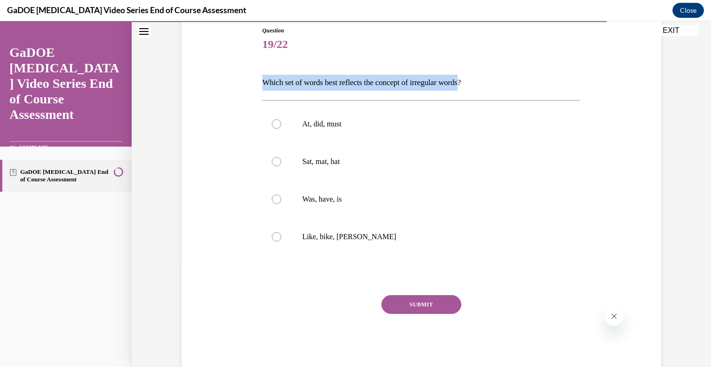
drag, startPoint x: 476, startPoint y: 82, endPoint x: 255, endPoint y: 83, distance: 221.6
click at [255, 83] on div "Question 19/22 Which set of words best reflects the concept of irregular words?…" at bounding box center [421, 185] width 485 height 375
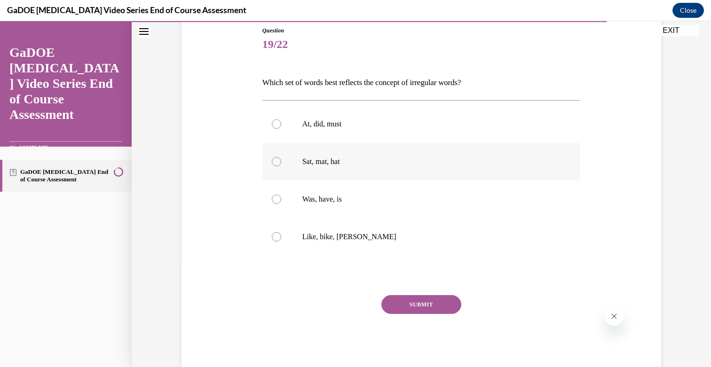
click at [278, 161] on div at bounding box center [276, 161] width 9 height 9
click at [278, 161] on input "Sat, mat, hat" at bounding box center [276, 161] width 9 height 9
radio input "true"
click at [277, 200] on div at bounding box center [276, 199] width 9 height 9
click at [277, 200] on input "Was, have, is" at bounding box center [276, 199] width 9 height 9
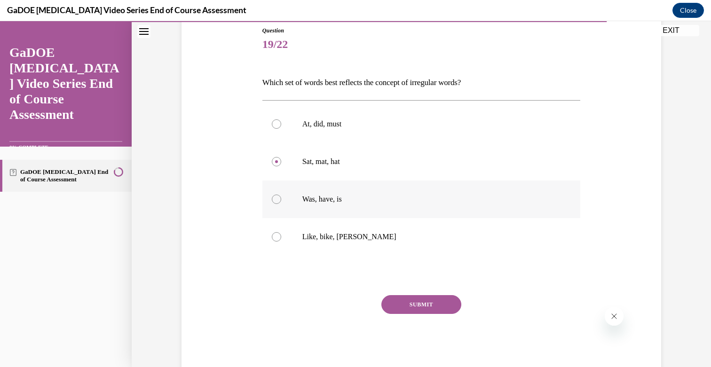
radio input "true"
click at [439, 304] on button "SUBMIT" at bounding box center [422, 304] width 80 height 19
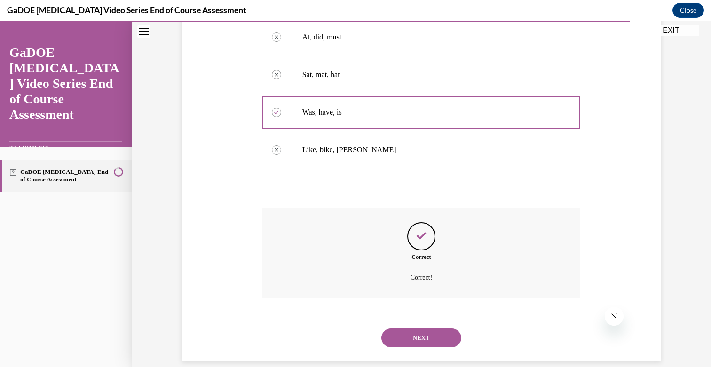
scroll to position [205, 0]
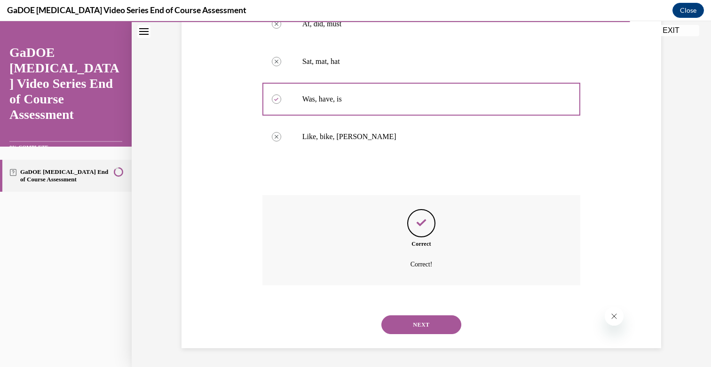
click at [429, 326] on button "NEXT" at bounding box center [422, 325] width 80 height 19
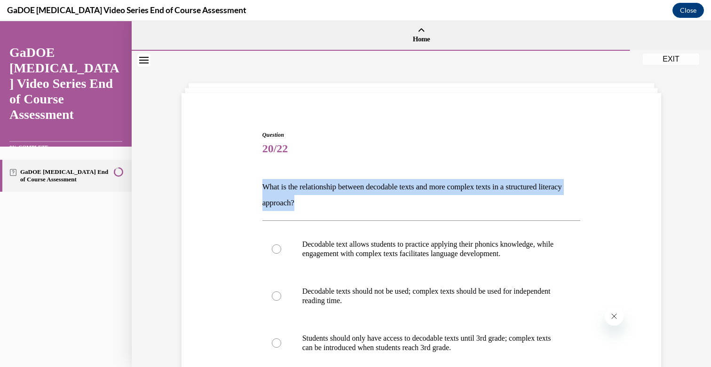
drag, startPoint x: 324, startPoint y: 202, endPoint x: 259, endPoint y: 191, distance: 66.3
click at [259, 191] on div "Question 20/22 What is the relationship between decodable texts and more comple…" at bounding box center [421, 317] width 485 height 428
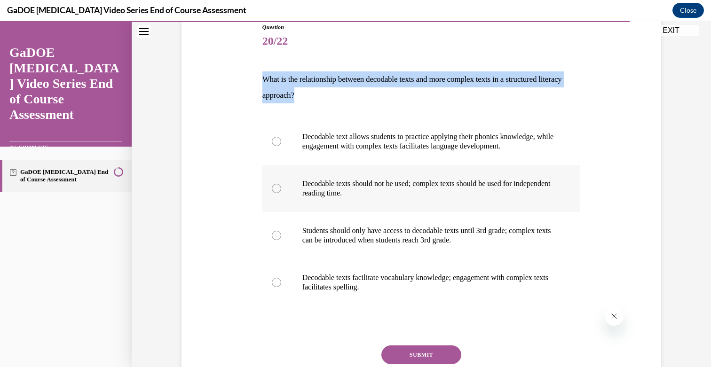
scroll to position [182, 0]
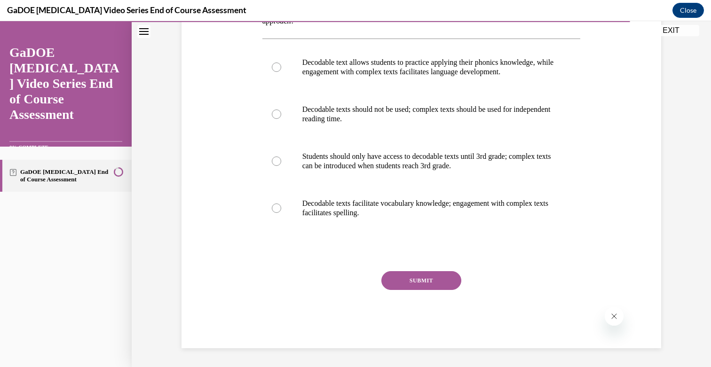
click at [582, 111] on div "Question 20/22 What is the relationship between decodable texts and more comple…" at bounding box center [421, 142] width 323 height 414
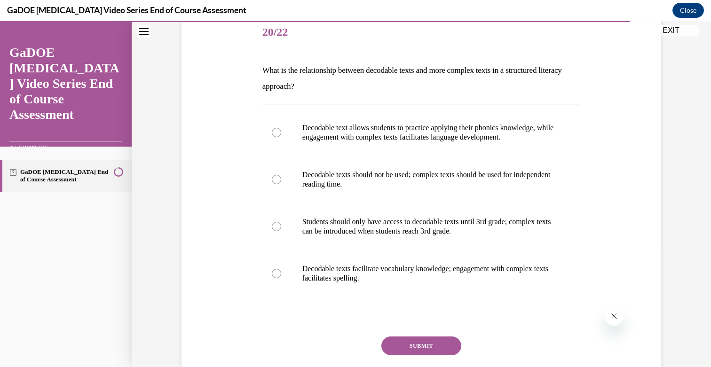
scroll to position [77, 0]
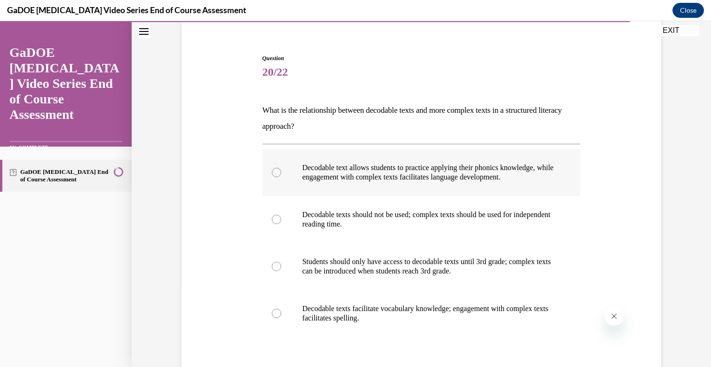
click at [281, 168] on label "Decodable text allows students to practice applying their phonics knowledge, wh…" at bounding box center [422, 172] width 319 height 47
click at [281, 168] on input "Decodable text allows students to practice applying their phonics knowledge, wh…" at bounding box center [276, 172] width 9 height 9
radio input "true"
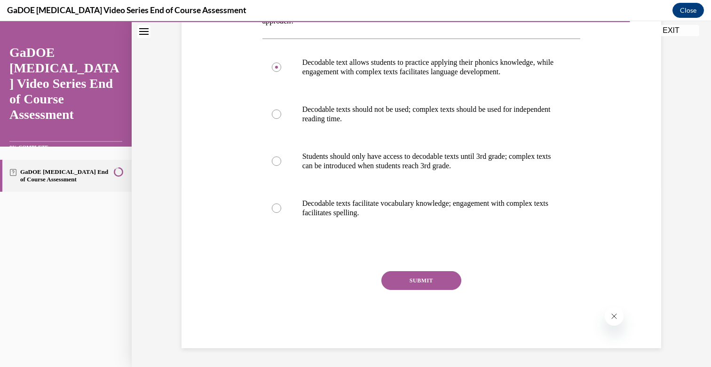
click at [427, 281] on button "SUBMIT" at bounding box center [422, 280] width 80 height 19
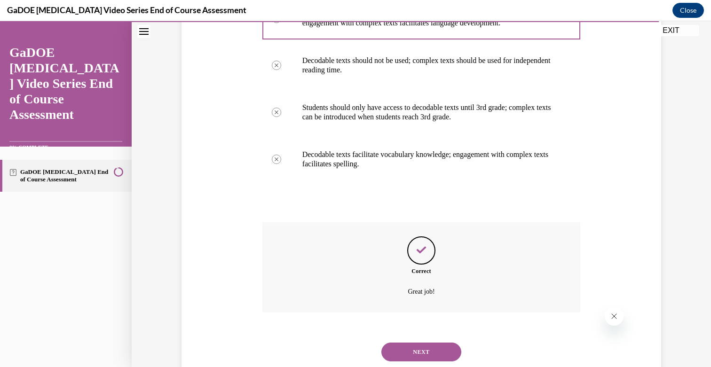
scroll to position [258, 0]
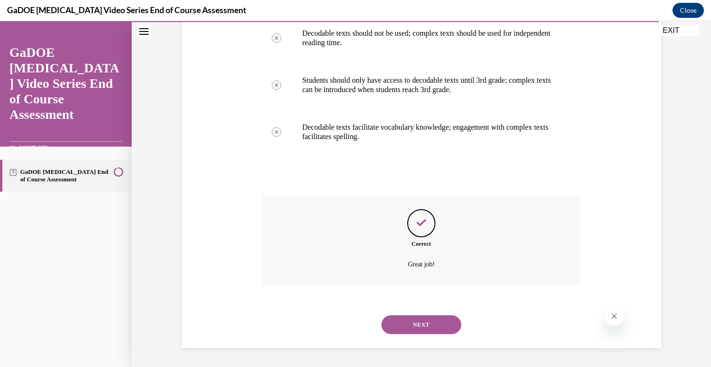
click at [421, 325] on button "NEXT" at bounding box center [422, 325] width 80 height 19
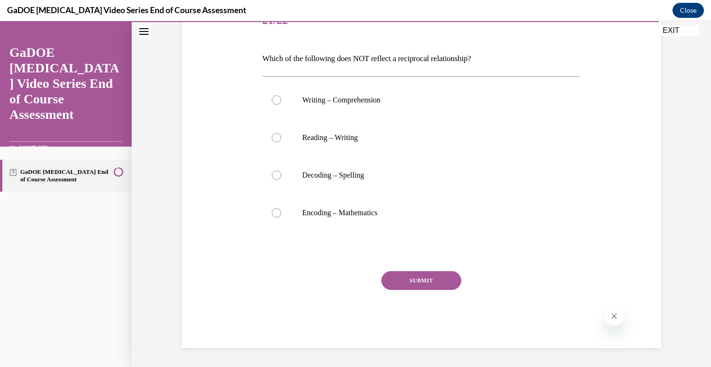
scroll to position [104, 0]
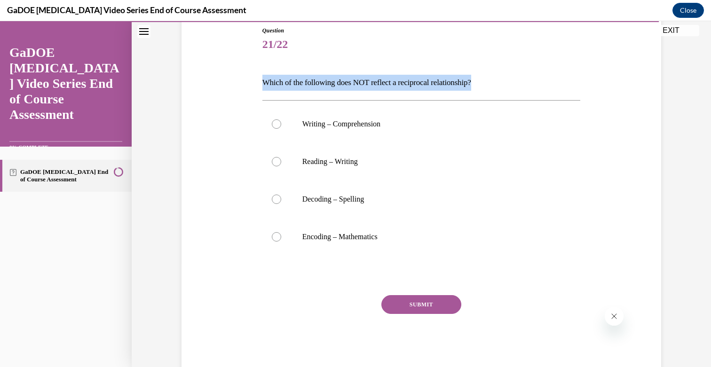
drag, startPoint x: 487, startPoint y: 80, endPoint x: 255, endPoint y: 80, distance: 231.5
click at [255, 80] on div "Question 21/22 Which of the following does NOT reflect a reciprocal relationshi…" at bounding box center [421, 185] width 485 height 375
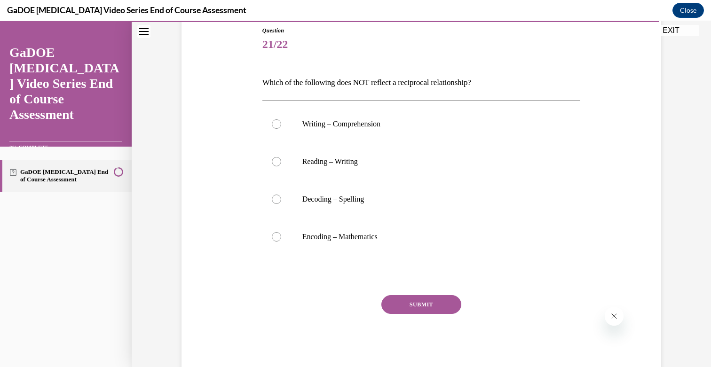
click at [512, 84] on p "Which of the following does NOT reflect a reciprocal relationship?" at bounding box center [422, 83] width 319 height 16
click at [281, 236] on label "Encoding – Mathematics" at bounding box center [422, 237] width 319 height 38
click at [281, 236] on input "Encoding – Mathematics" at bounding box center [276, 236] width 9 height 9
radio input "true"
click at [438, 311] on button "SUBMIT" at bounding box center [422, 304] width 80 height 19
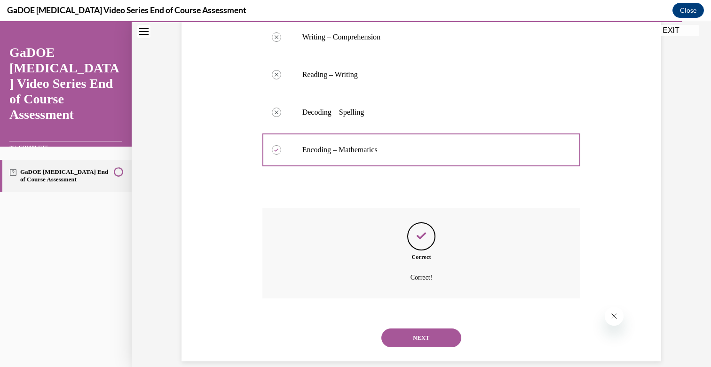
scroll to position [205, 0]
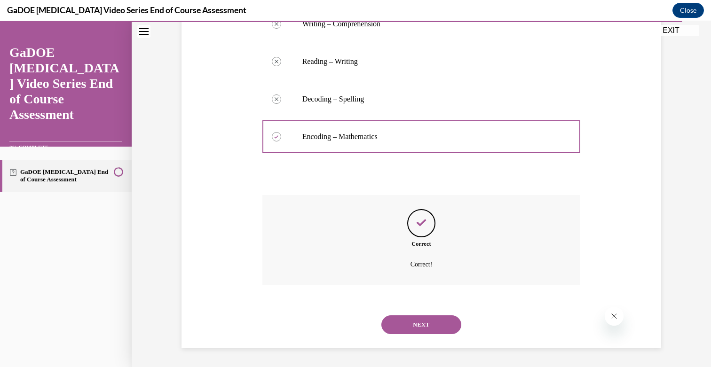
click at [432, 326] on button "NEXT" at bounding box center [422, 325] width 80 height 19
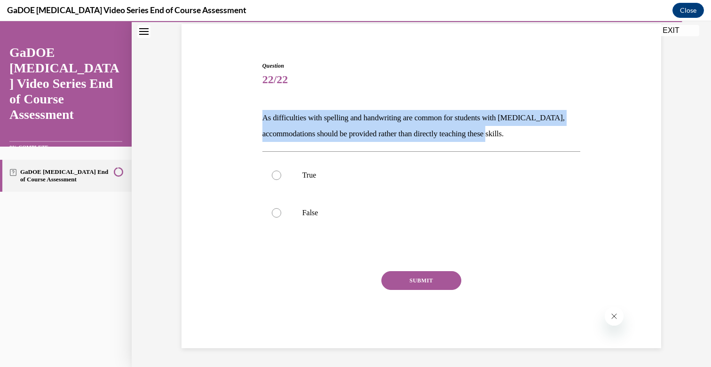
drag, startPoint x: 525, startPoint y: 135, endPoint x: 248, endPoint y: 124, distance: 276.4
click at [248, 123] on div "Question 22/22 As difficulties with spelling and handwriting are common for stu…" at bounding box center [421, 190] width 485 height 315
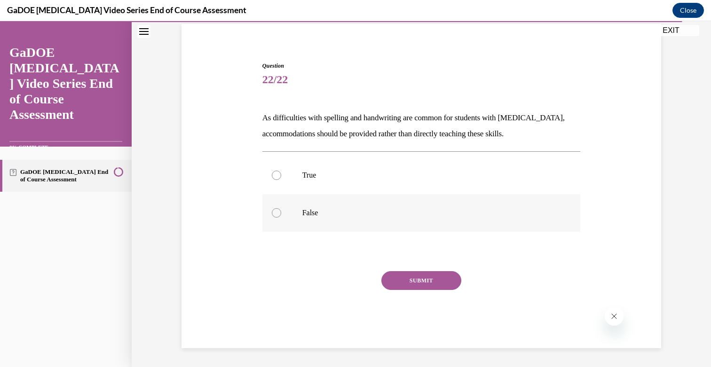
click at [275, 213] on div at bounding box center [276, 212] width 9 height 9
click at [275, 213] on input "False" at bounding box center [276, 212] width 9 height 9
radio input "true"
click at [406, 282] on button "SUBMIT" at bounding box center [422, 280] width 80 height 19
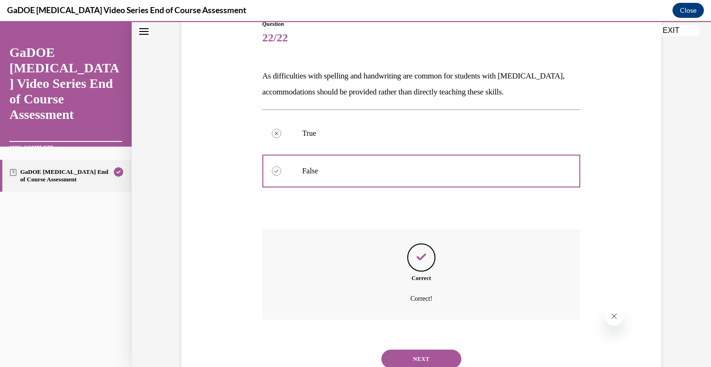
scroll to position [145, 0]
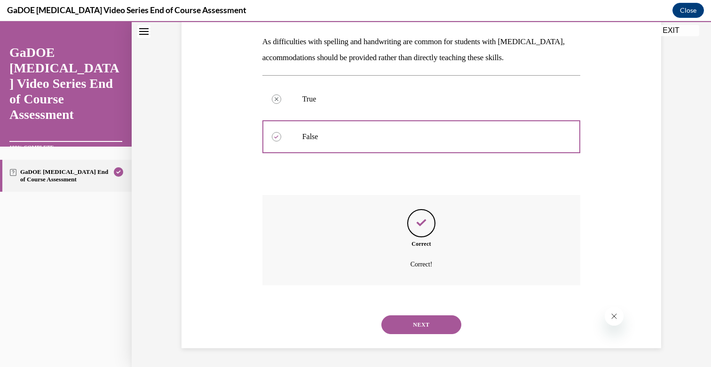
click at [425, 325] on button "NEXT" at bounding box center [422, 325] width 80 height 19
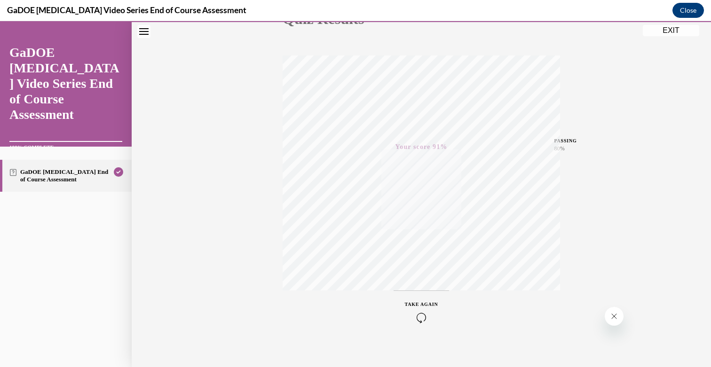
scroll to position [136, 0]
click at [669, 27] on button "EXIT" at bounding box center [671, 30] width 56 height 11
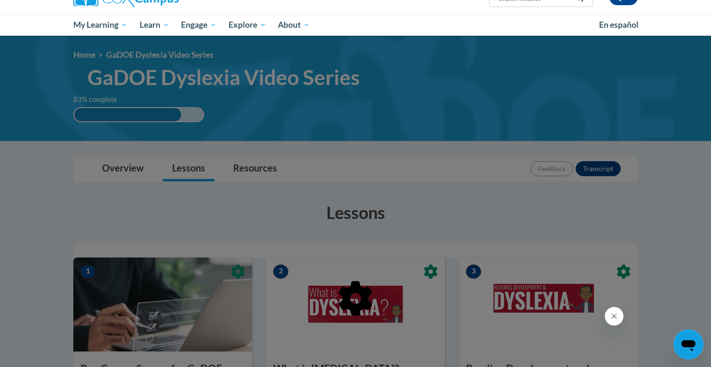
scroll to position [35, 0]
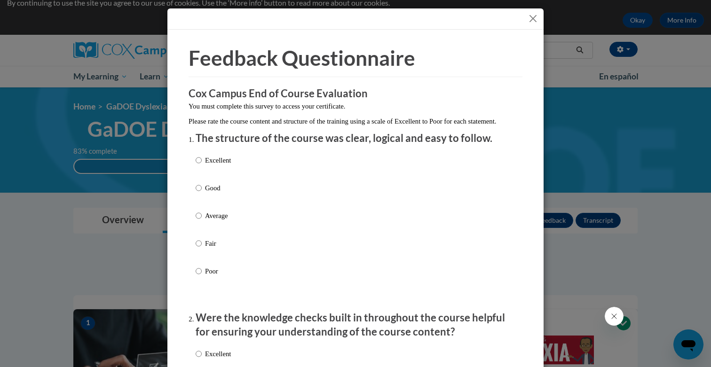
click at [202, 168] on label "Excellent" at bounding box center [213, 167] width 35 height 25
click at [202, 166] on input "Excellent" at bounding box center [199, 160] width 6 height 10
radio input "true"
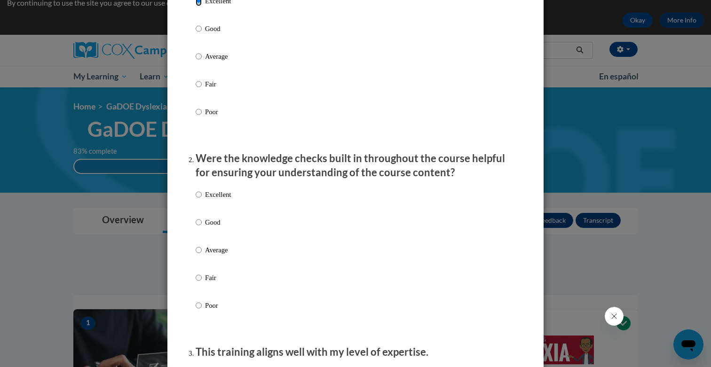
scroll to position [246, 0]
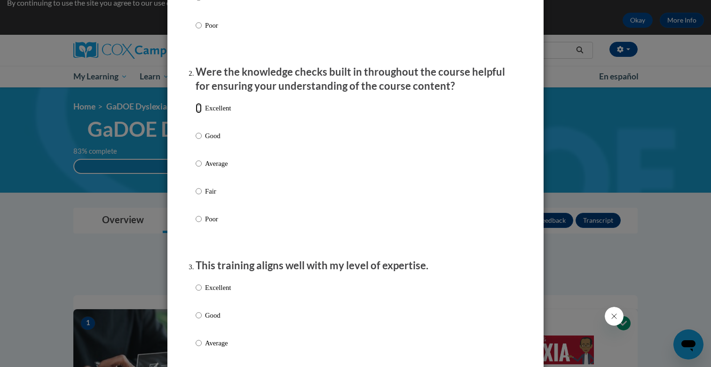
click at [198, 113] on input "Excellent" at bounding box center [199, 108] width 6 height 10
radio input "true"
click at [200, 293] on input "Excellent" at bounding box center [199, 288] width 6 height 10
radio input "true"
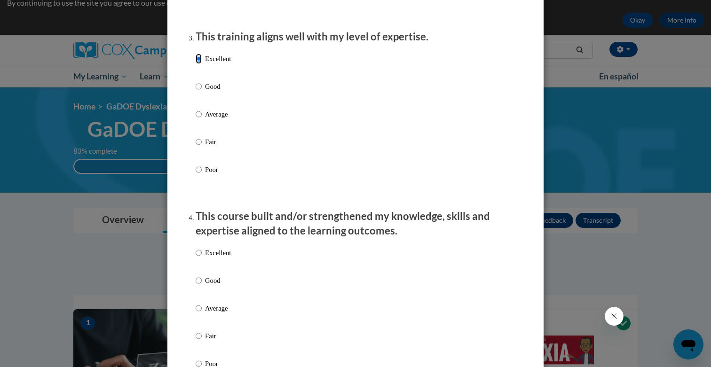
scroll to position [487, 0]
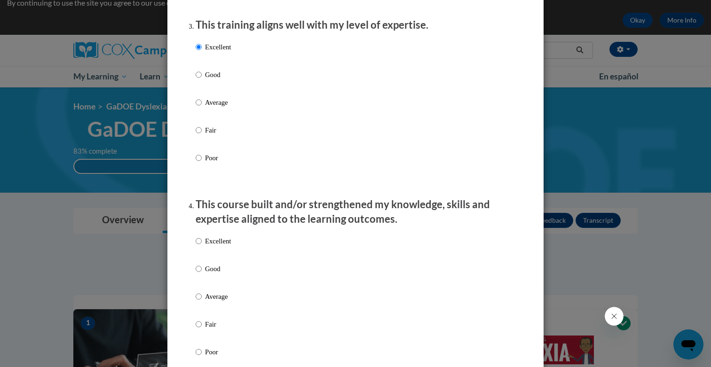
click at [203, 251] on label "Excellent" at bounding box center [213, 248] width 35 height 25
click at [202, 247] on input "Excellent" at bounding box center [199, 241] width 6 height 10
radio input "true"
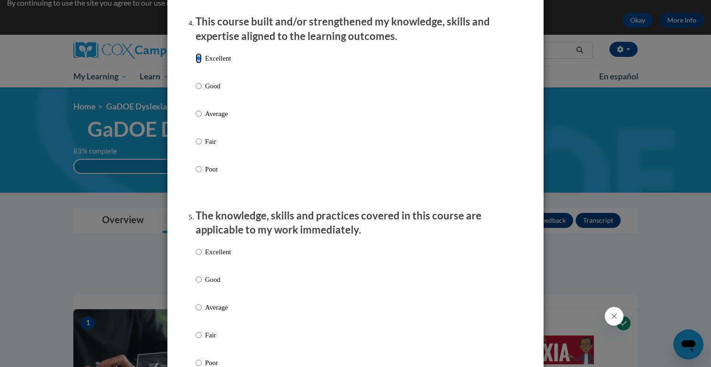
scroll to position [702, 0]
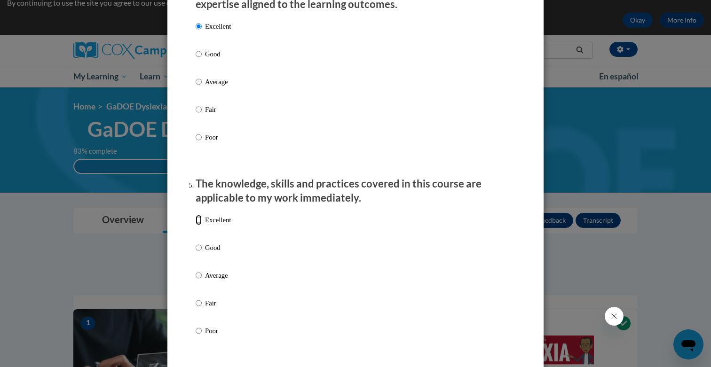
click at [199, 225] on input "Excellent" at bounding box center [199, 220] width 6 height 10
radio input "true"
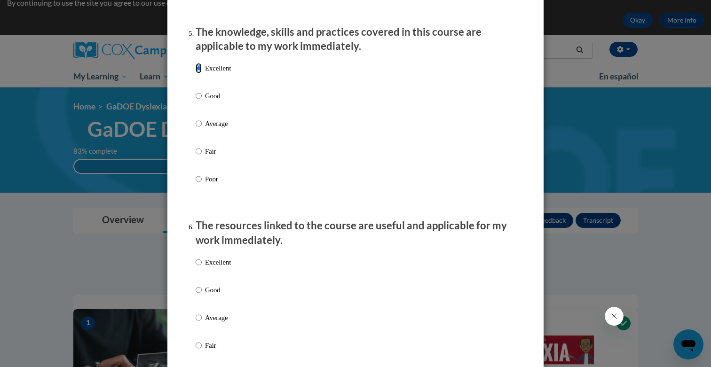
scroll to position [868, 0]
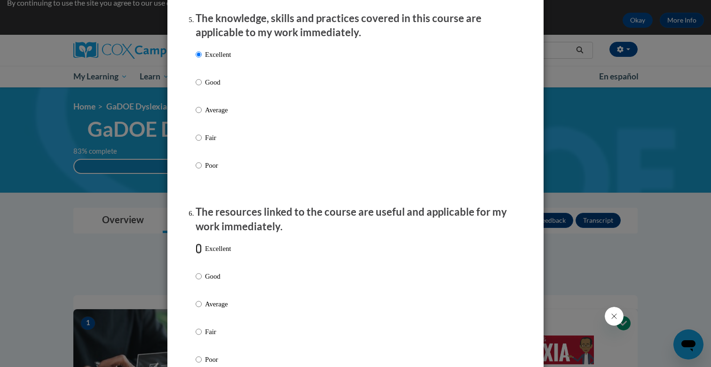
click at [199, 254] on input "Excellent" at bounding box center [199, 249] width 6 height 10
radio input "true"
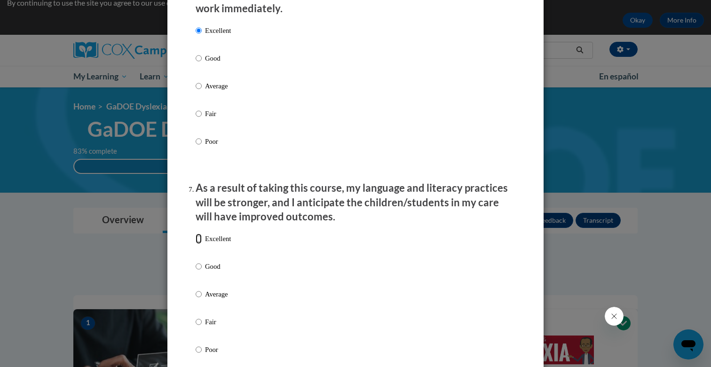
click at [199, 244] on input "Excellent" at bounding box center [199, 239] width 6 height 10
radio input "true"
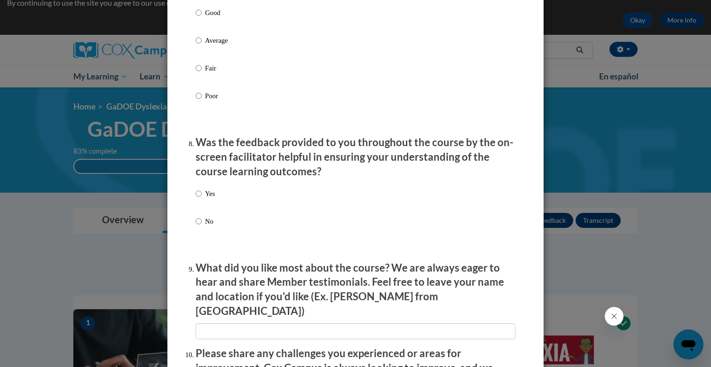
scroll to position [1394, 0]
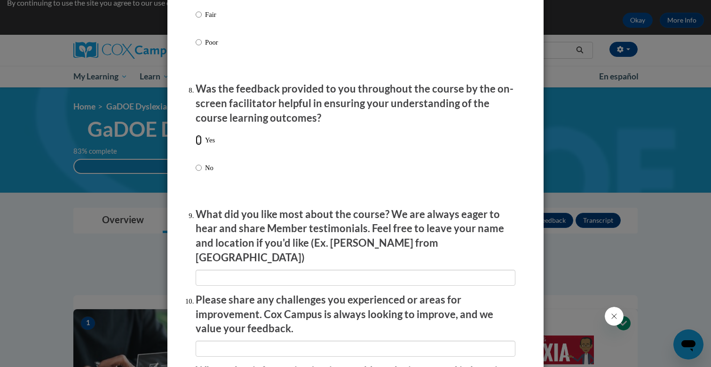
click at [199, 145] on input "Yes" at bounding box center [199, 140] width 6 height 10
radio input "true"
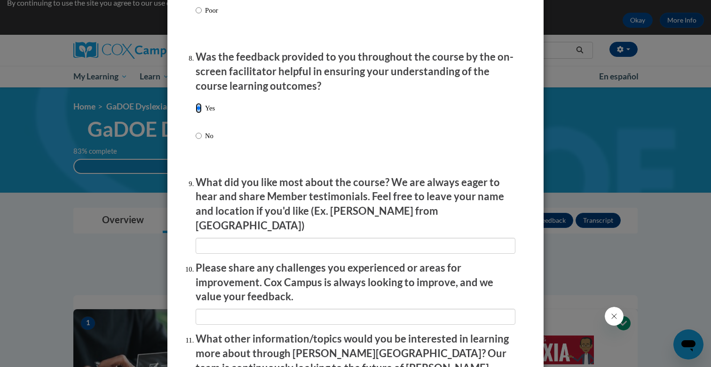
scroll to position [1590, 0]
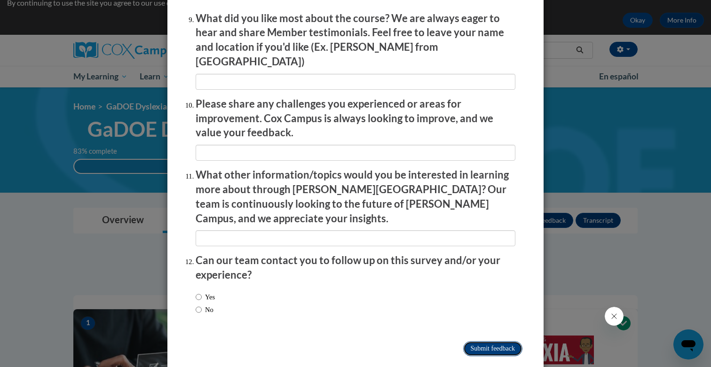
click at [492, 342] on input "Submit feedback" at bounding box center [492, 349] width 59 height 15
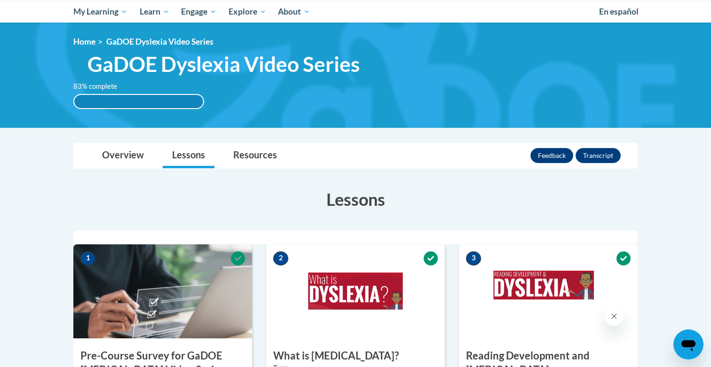
scroll to position [100, 0]
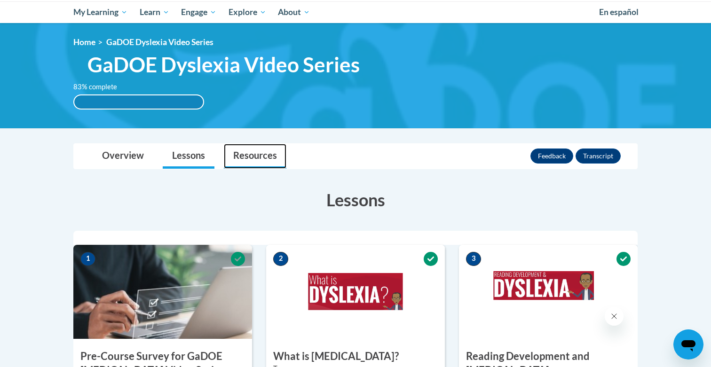
click at [264, 155] on link "Resources" at bounding box center [255, 156] width 63 height 25
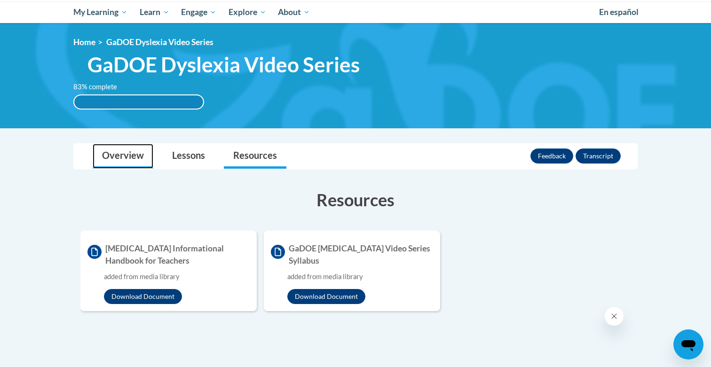
click at [116, 158] on link "Overview" at bounding box center [123, 156] width 61 height 25
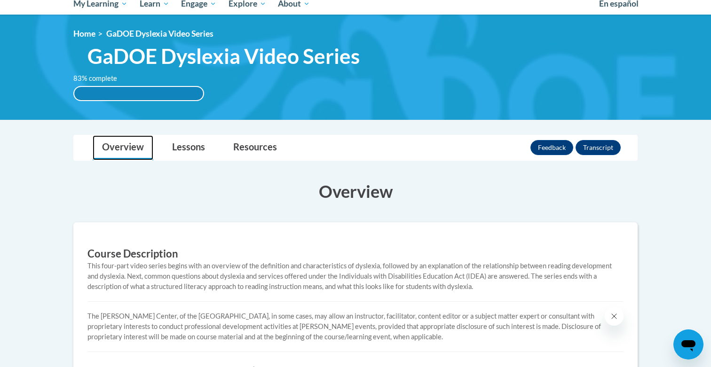
scroll to position [69, 0]
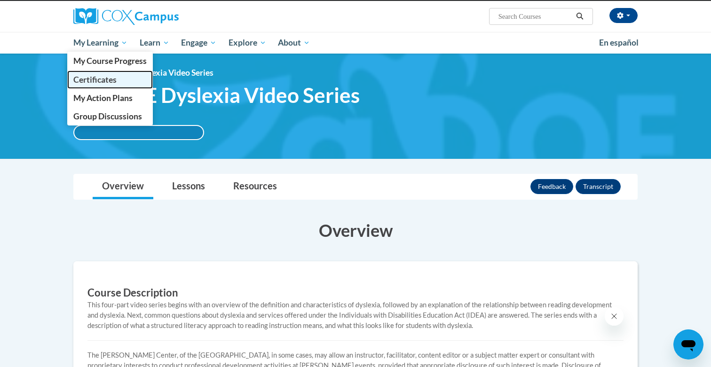
click at [102, 78] on span "Certificates" at bounding box center [94, 80] width 43 height 10
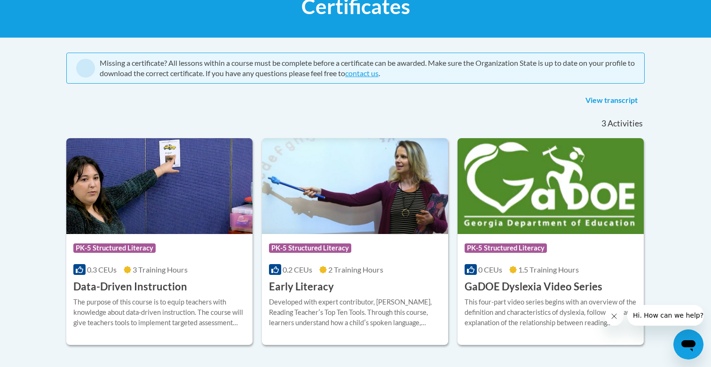
scroll to position [153, 0]
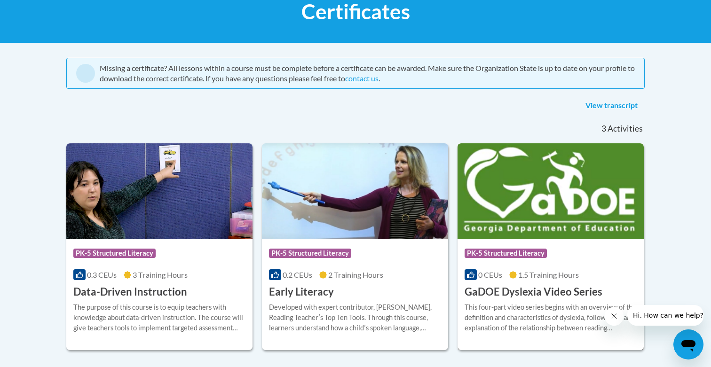
click at [563, 186] on img at bounding box center [551, 192] width 186 height 96
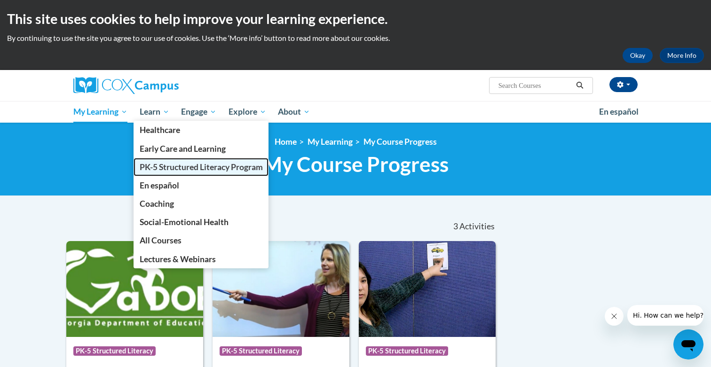
click at [166, 166] on span "PK-5 Structured Literacy Program" at bounding box center [201, 167] width 123 height 10
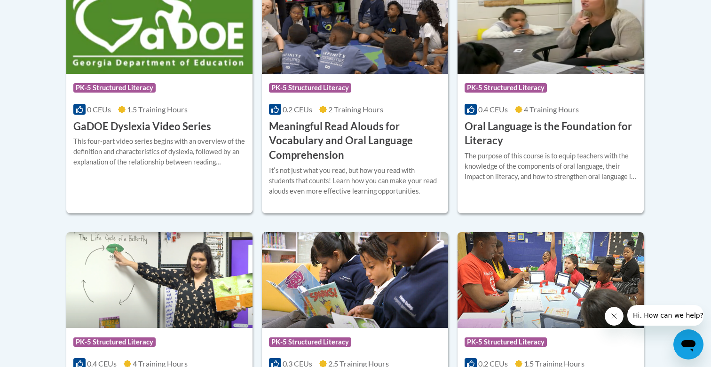
scroll to position [658, 0]
